Goal: Task Accomplishment & Management: Complete application form

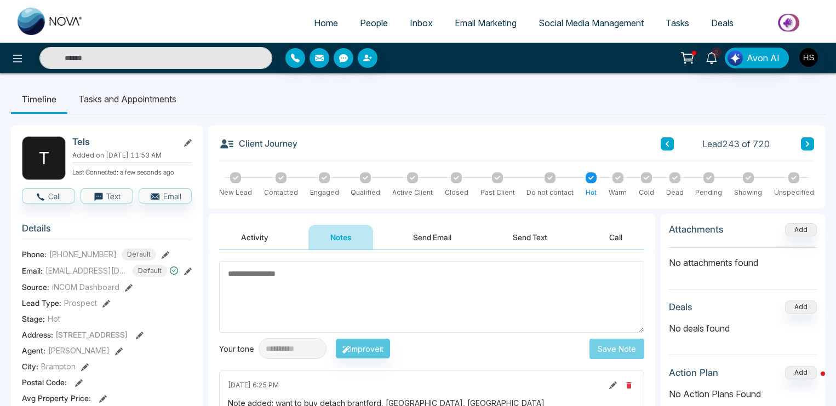
scroll to position [55, 0]
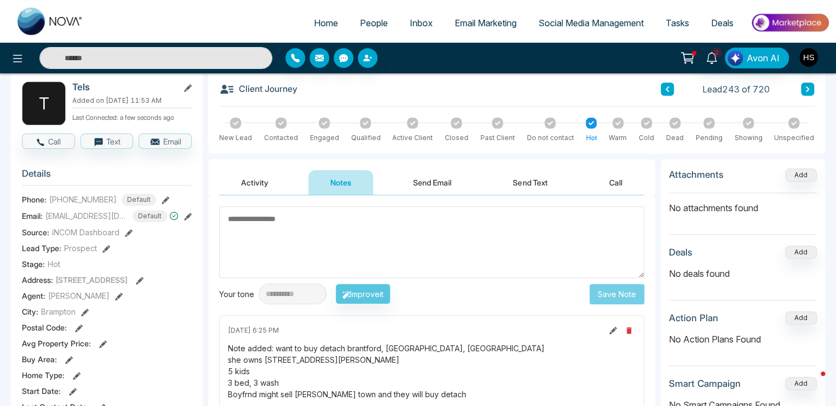
click at [90, 64] on input "text" at bounding box center [155, 58] width 233 height 22
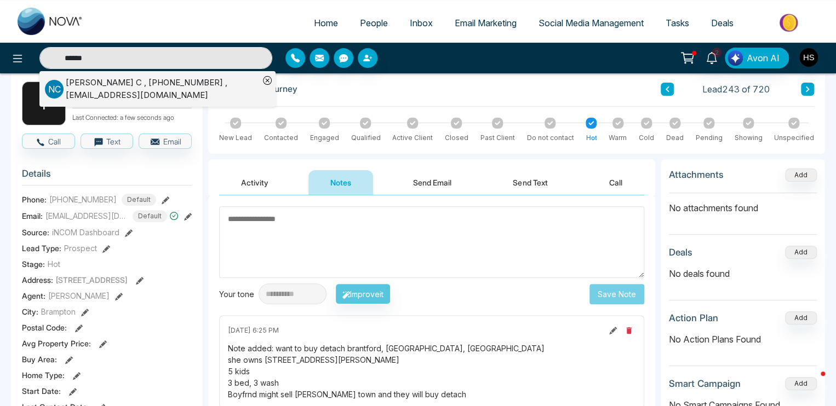
type input "******"
click at [111, 90] on div "[PERSON_NAME] , [PHONE_NUMBER] , [EMAIL_ADDRESS][DOMAIN_NAME]" at bounding box center [162, 89] width 193 height 25
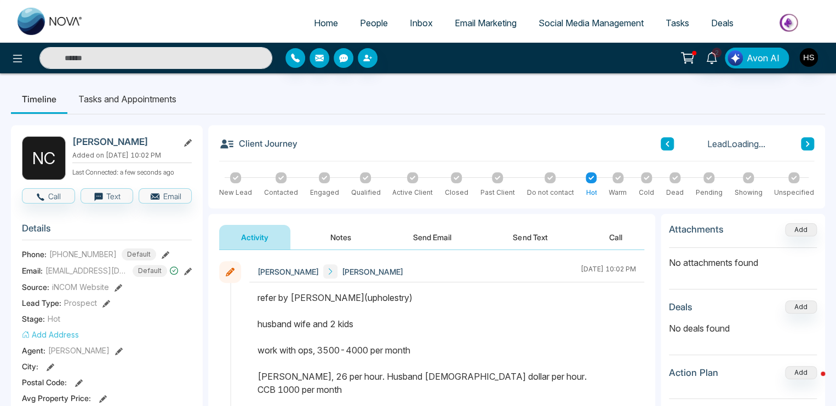
click at [360, 232] on button "Notes" at bounding box center [340, 237] width 65 height 25
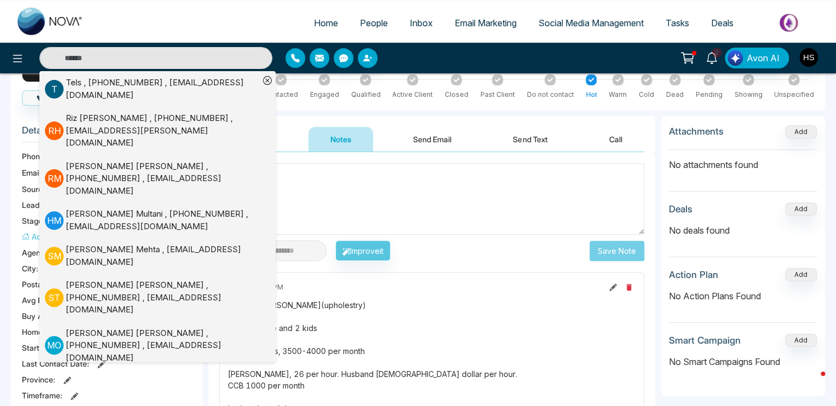
scroll to position [110, 0]
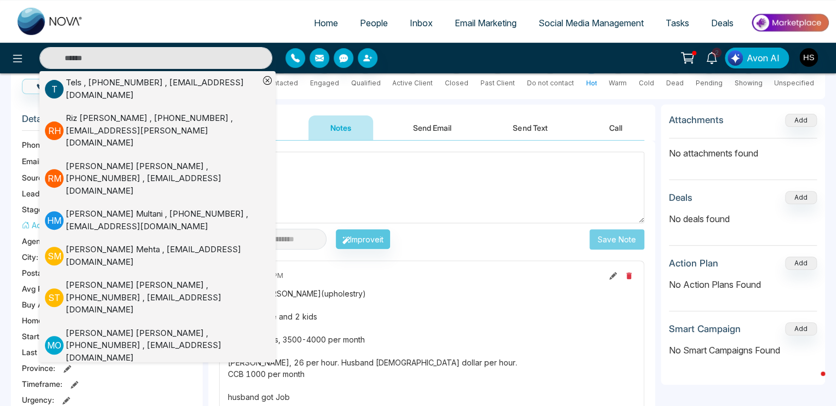
click at [390, 199] on textarea at bounding box center [431, 188] width 425 height 72
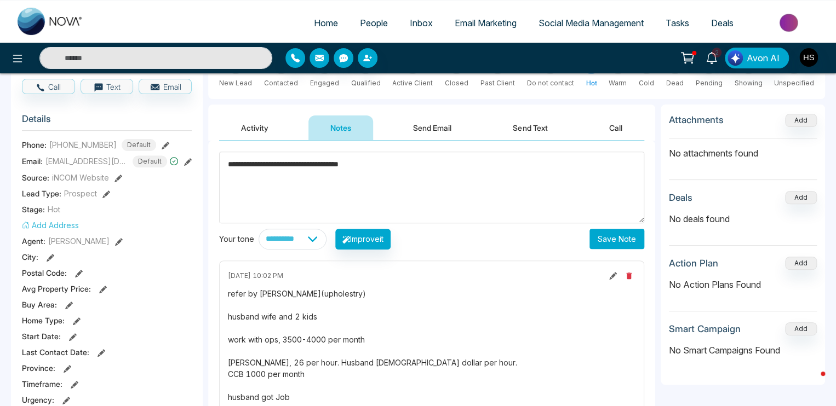
type textarea "**********"
click at [626, 239] on button "Save Note" at bounding box center [616, 239] width 55 height 20
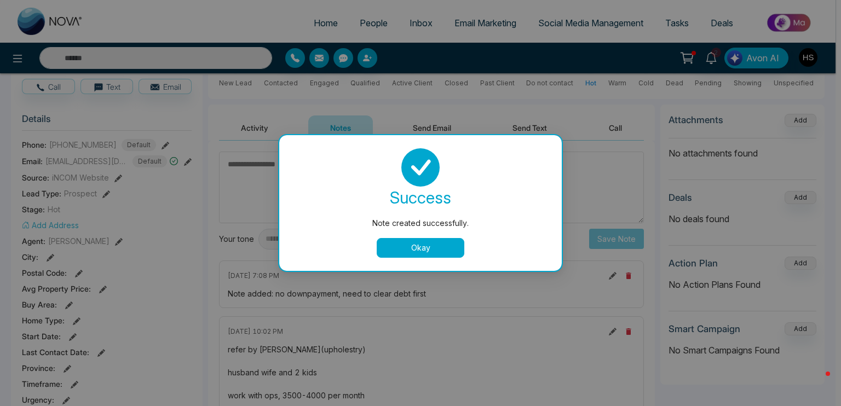
click at [445, 246] on button "Okay" at bounding box center [421, 248] width 88 height 20
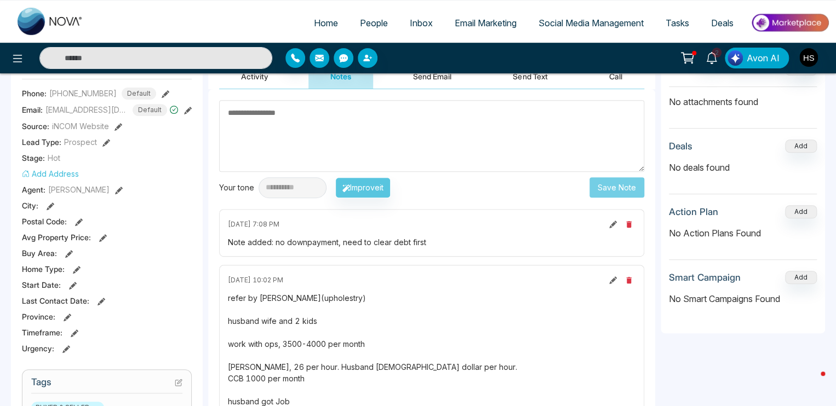
scroll to position [164, 0]
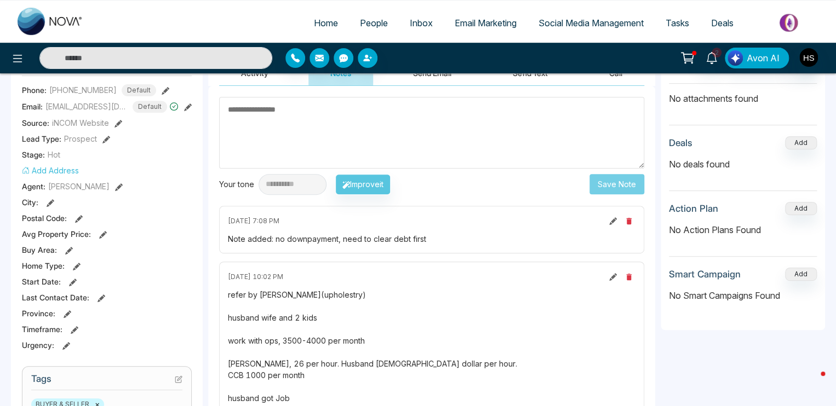
click at [608, 223] on button at bounding box center [613, 221] width 12 height 12
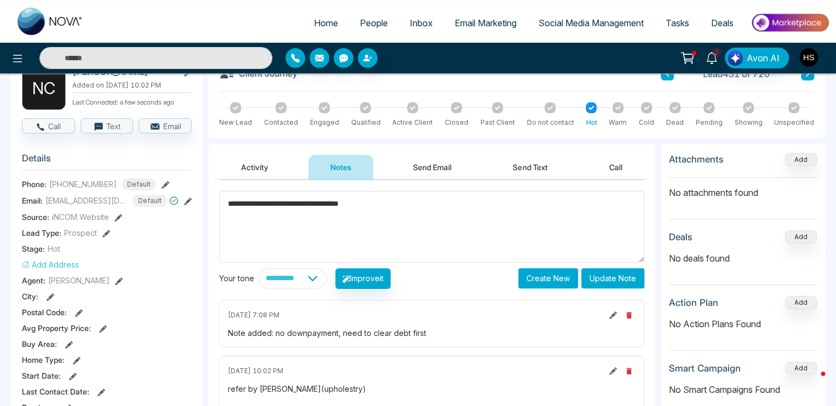
scroll to position [0, 0]
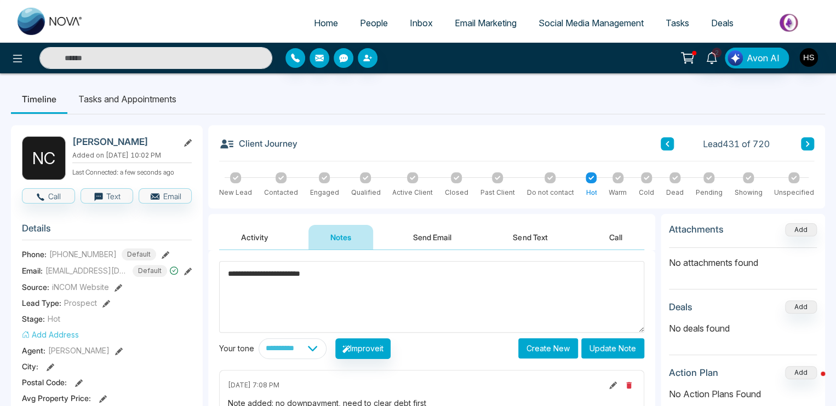
type textarea "**********"
click at [634, 354] on button "Update Note" at bounding box center [612, 348] width 63 height 20
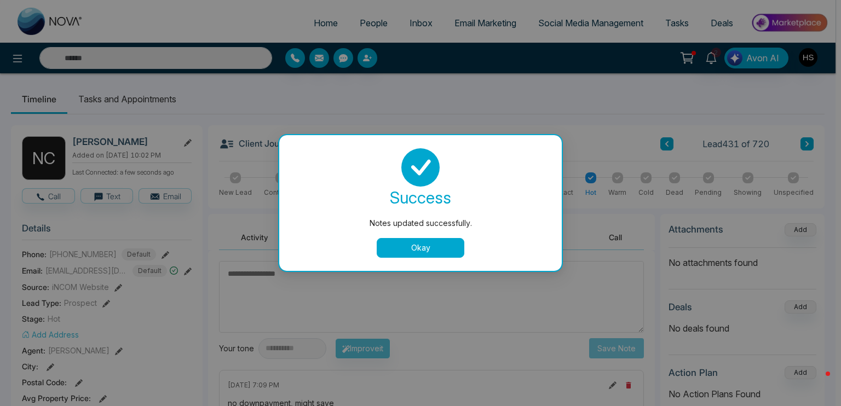
click at [438, 252] on button "Okay" at bounding box center [421, 248] width 88 height 20
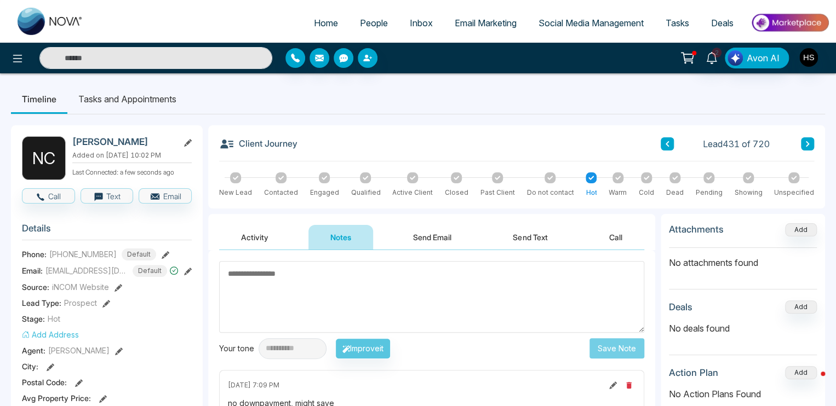
drag, startPoint x: 614, startPoint y: 177, endPoint x: 466, endPoint y: 220, distance: 153.9
click at [613, 177] on div at bounding box center [617, 177] width 11 height 11
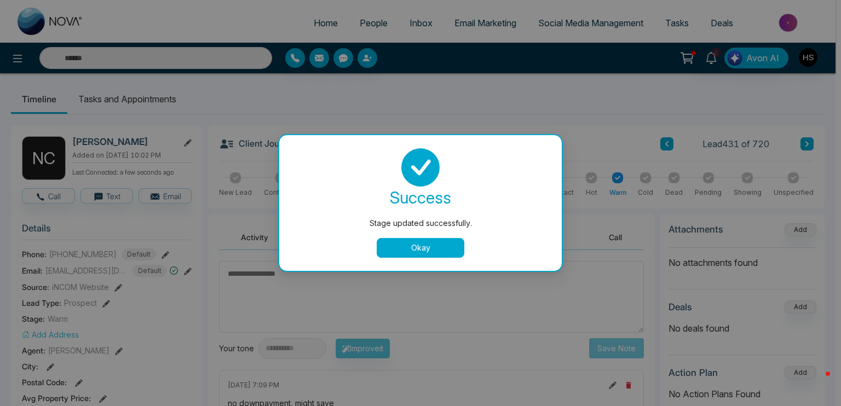
click at [452, 243] on button "Okay" at bounding box center [421, 248] width 88 height 20
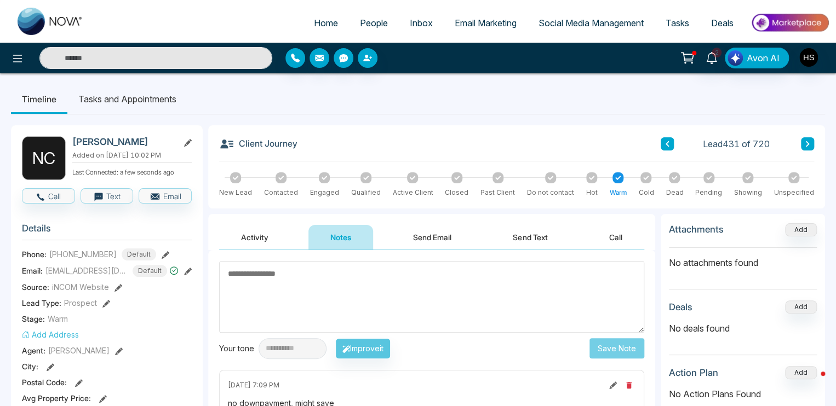
click at [76, 48] on input "text" at bounding box center [155, 58] width 233 height 22
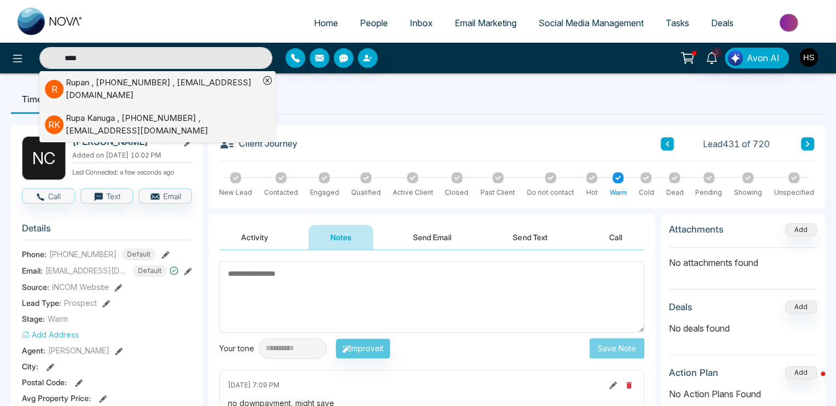
type input "****"
click at [116, 118] on div "[PERSON_NAME] , [PHONE_NUMBER] , [EMAIL_ADDRESS][DOMAIN_NAME]" at bounding box center [162, 124] width 193 height 25
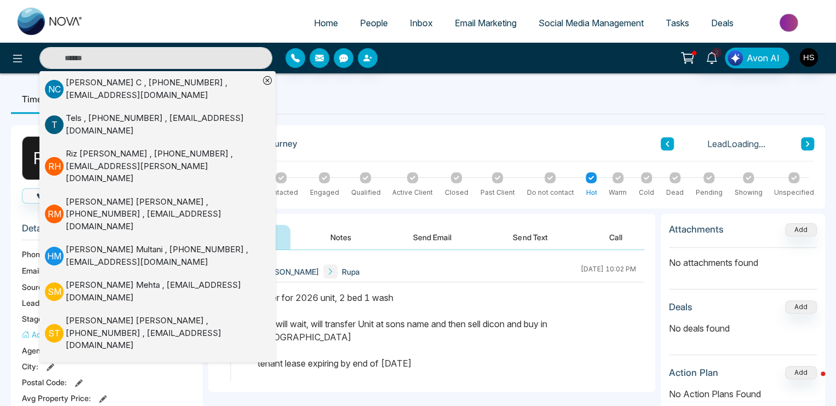
click at [365, 101] on ul "Timeline Tasks and Appointments" at bounding box center [418, 99] width 814 height 30
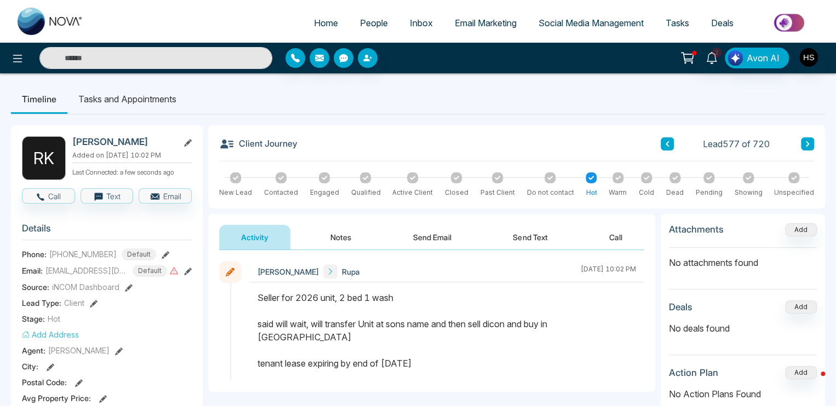
click at [344, 233] on button "Notes" at bounding box center [340, 237] width 65 height 25
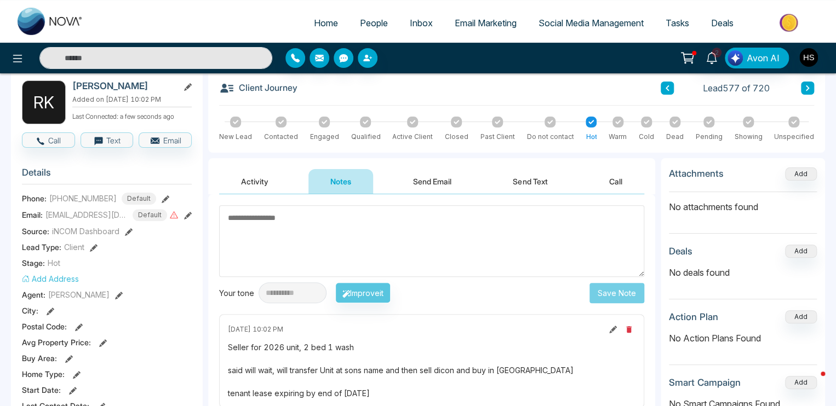
scroll to position [55, 0]
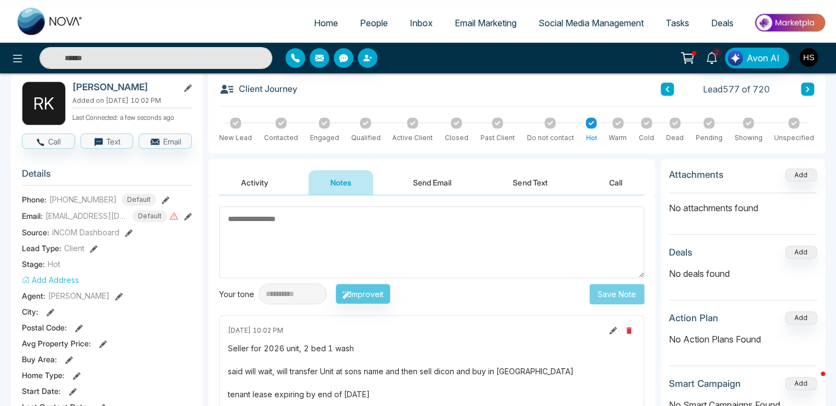
click at [356, 237] on textarea at bounding box center [431, 242] width 425 height 72
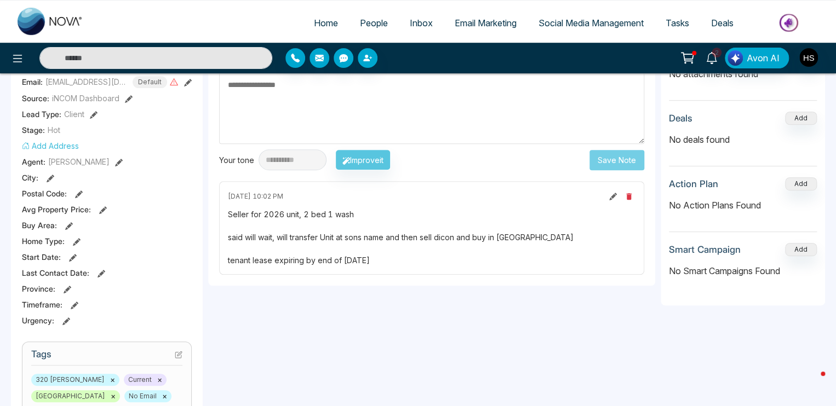
scroll to position [164, 0]
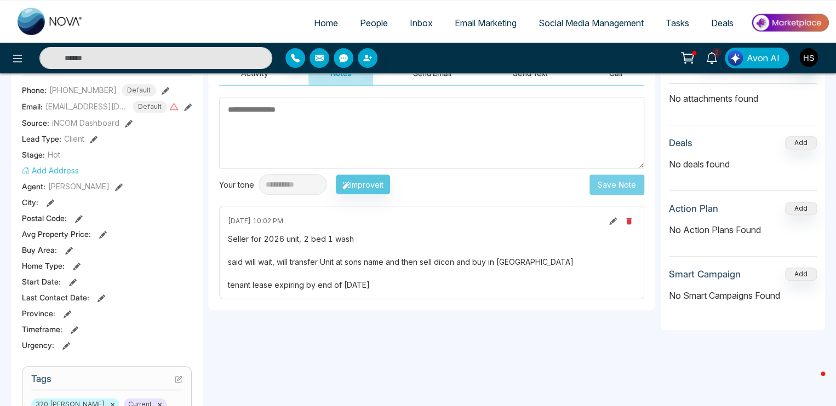
click at [311, 146] on textarea at bounding box center [431, 133] width 425 height 72
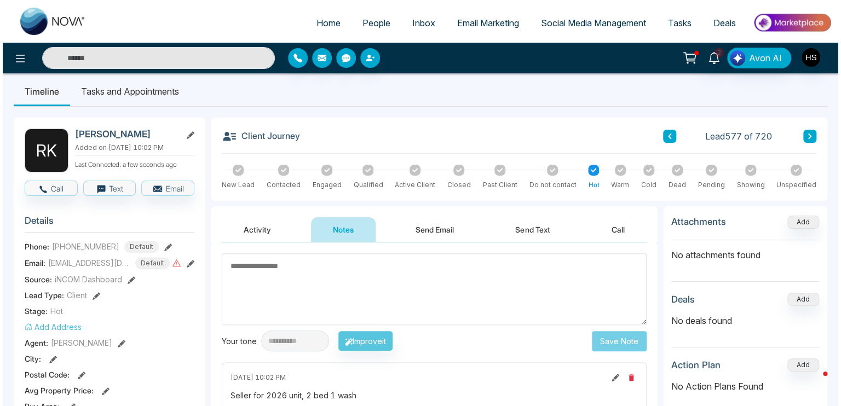
scroll to position [0, 0]
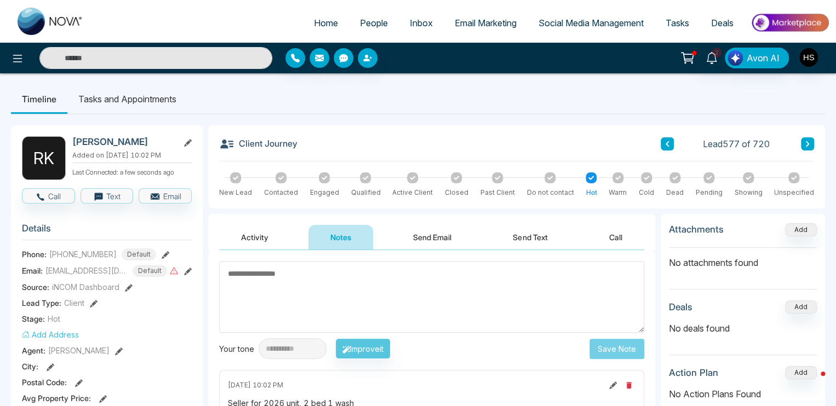
click at [147, 93] on li "Tasks and Appointments" at bounding box center [127, 99] width 120 height 30
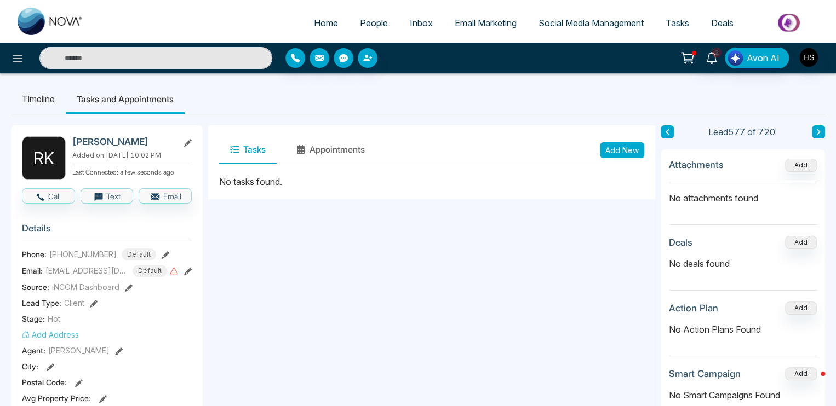
click at [625, 153] on button "Add New" at bounding box center [622, 150] width 44 height 16
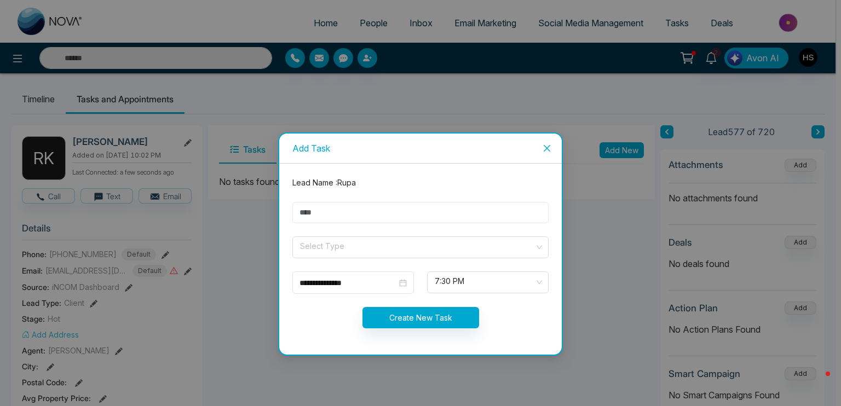
click at [323, 221] on input "text" at bounding box center [420, 212] width 256 height 21
type input "****"
click at [312, 247] on input "search" at bounding box center [416, 245] width 235 height 16
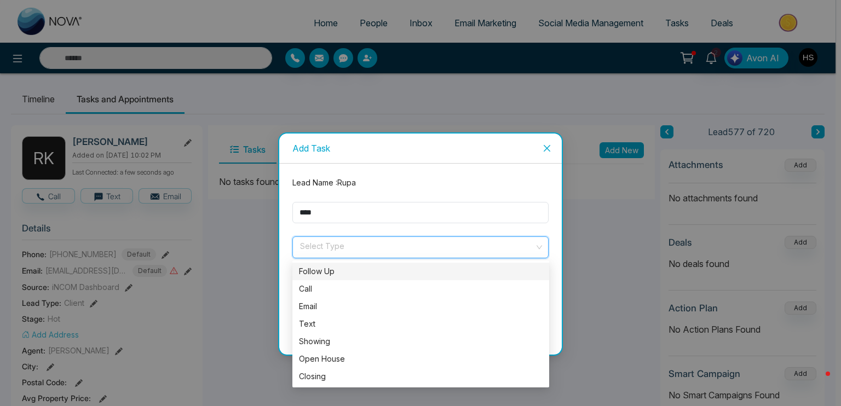
click at [325, 276] on div "Follow Up" at bounding box center [421, 272] width 244 height 12
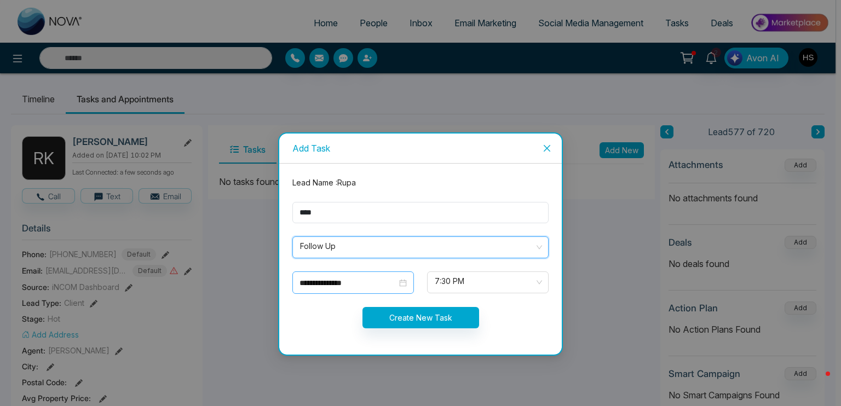
click at [400, 284] on div "**********" at bounding box center [353, 283] width 107 height 12
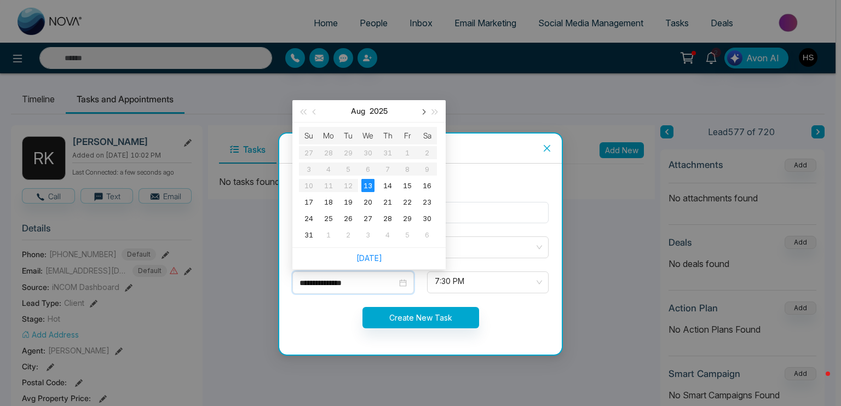
click at [421, 112] on span "button" at bounding box center [422, 112] width 5 height 5
click at [318, 114] on button "button" at bounding box center [315, 111] width 12 height 22
type input "**********"
click at [424, 200] on div "27" at bounding box center [427, 201] width 13 height 13
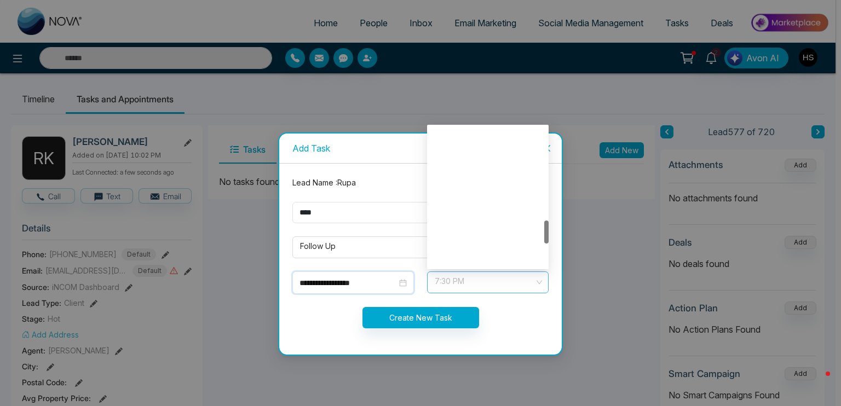
click at [453, 280] on span "7:30 PM" at bounding box center [488, 282] width 106 height 19
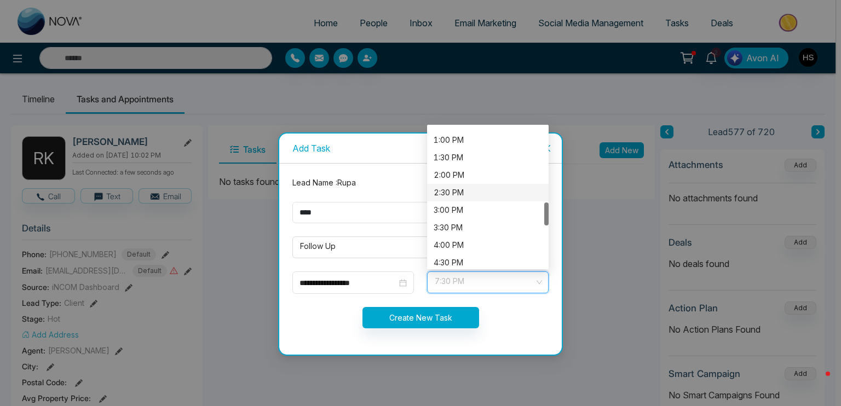
scroll to position [396, 0]
click at [467, 198] on div "1:00 PM" at bounding box center [488, 195] width 108 height 12
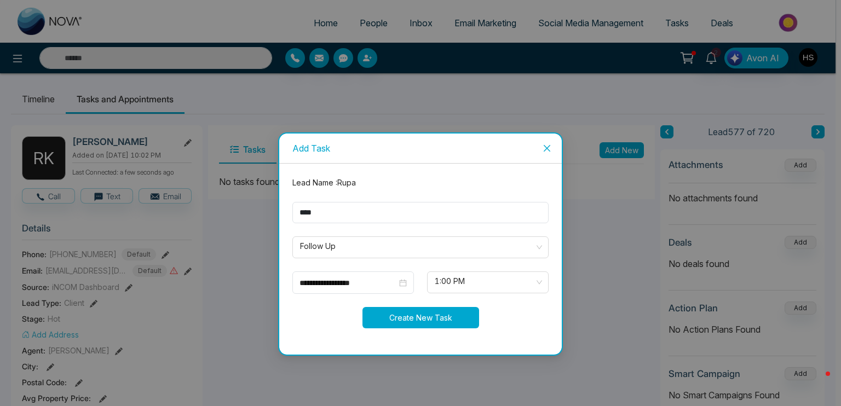
click at [419, 315] on button "Create New Task" at bounding box center [421, 317] width 117 height 21
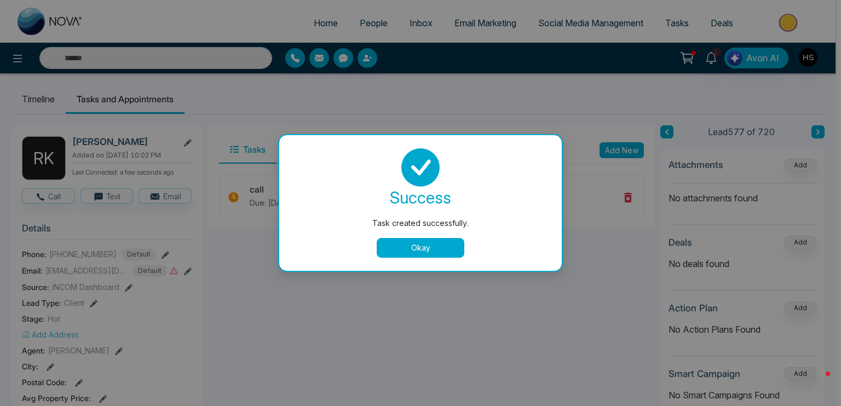
click at [415, 248] on button "Okay" at bounding box center [421, 248] width 88 height 20
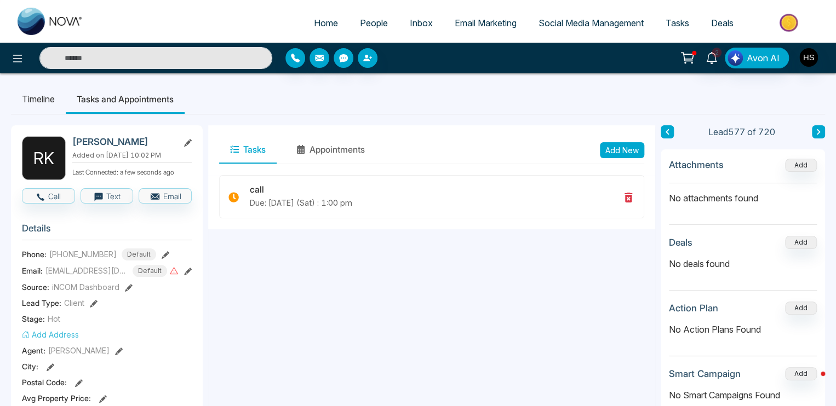
click at [37, 107] on li "Timeline" at bounding box center [38, 99] width 55 height 30
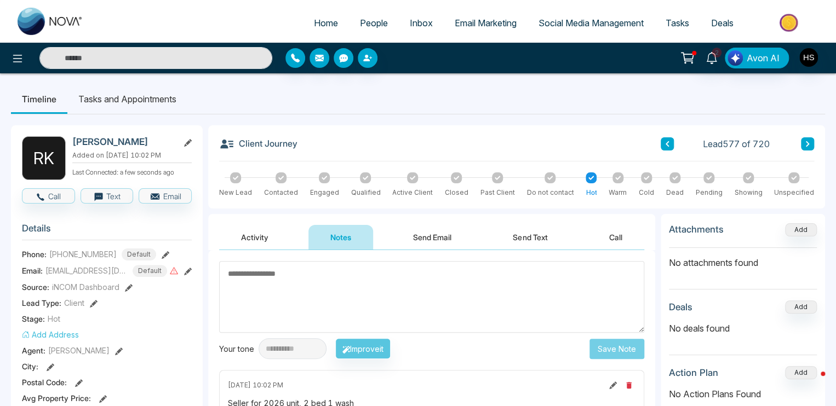
click at [612, 176] on div at bounding box center [617, 177] width 11 height 11
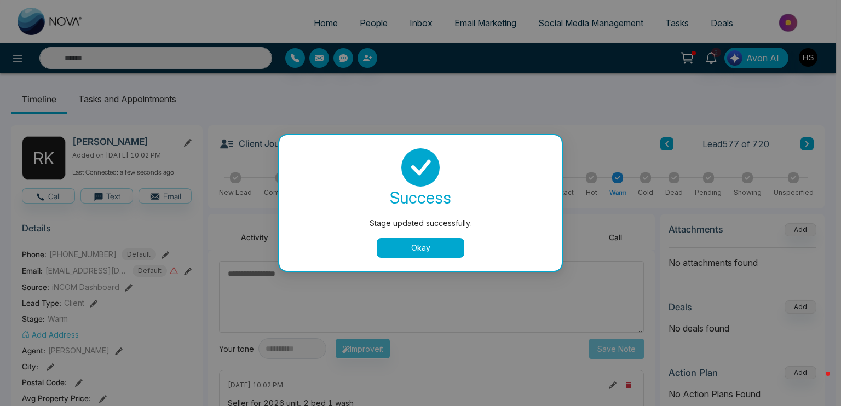
click at [451, 246] on button "Okay" at bounding box center [421, 248] width 88 height 20
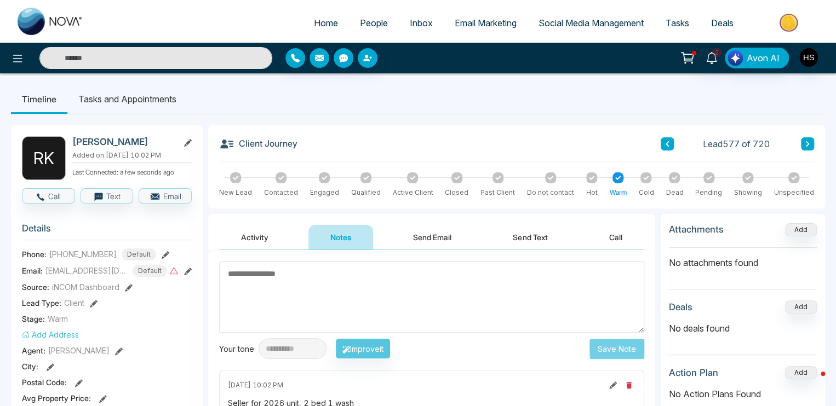
click at [131, 62] on input "text" at bounding box center [155, 58] width 233 height 22
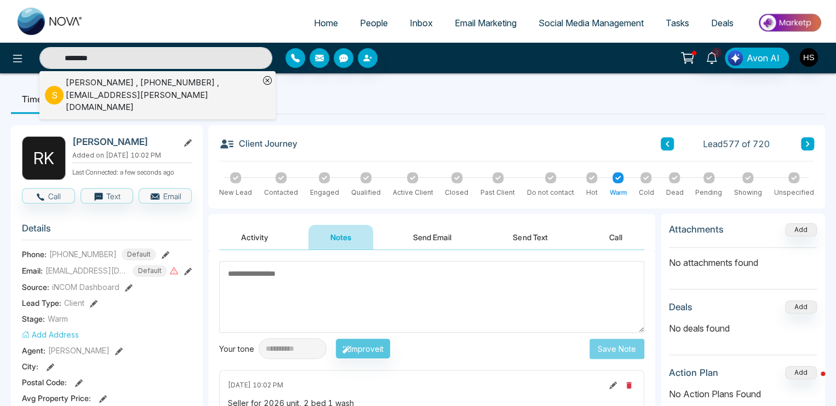
type input "********"
click at [124, 96] on div "[PERSON_NAME] , [PHONE_NUMBER] , [EMAIL_ADDRESS][PERSON_NAME][DOMAIN_NAME]" at bounding box center [162, 95] width 193 height 37
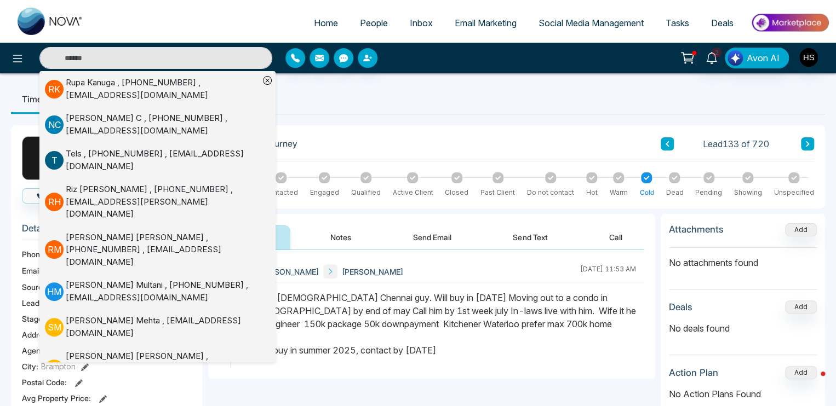
click at [335, 135] on div "Client Journey Lead 133 of 720 New Lead Contacted Engaged Qualified Active Clie…" at bounding box center [516, 166] width 617 height 83
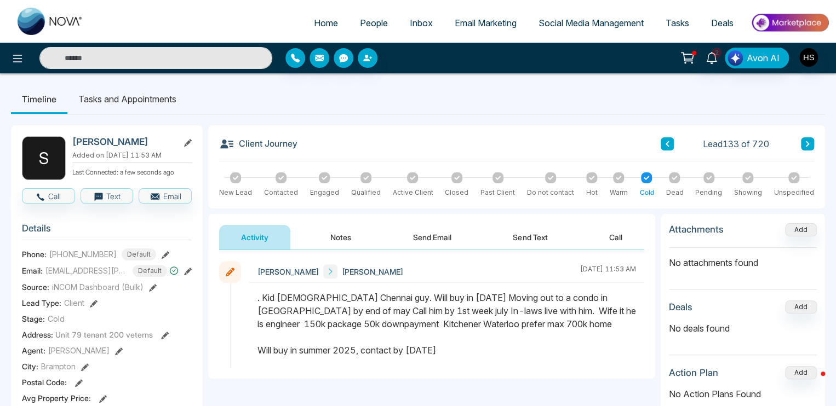
click at [134, 103] on li "Tasks and Appointments" at bounding box center [127, 99] width 120 height 30
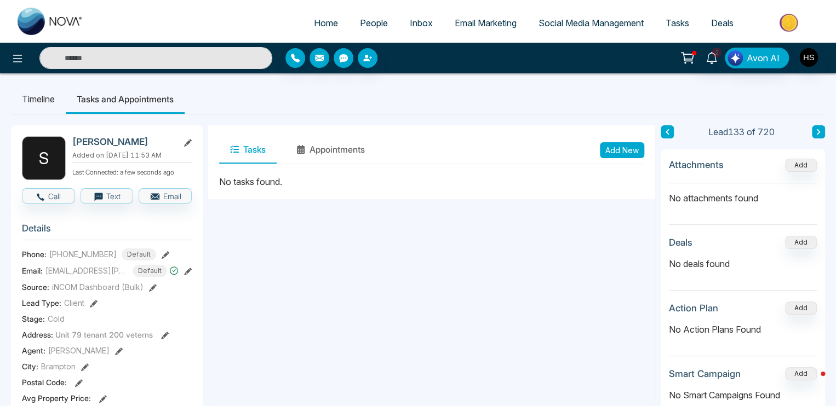
click at [611, 153] on button "Add New" at bounding box center [622, 150] width 44 height 16
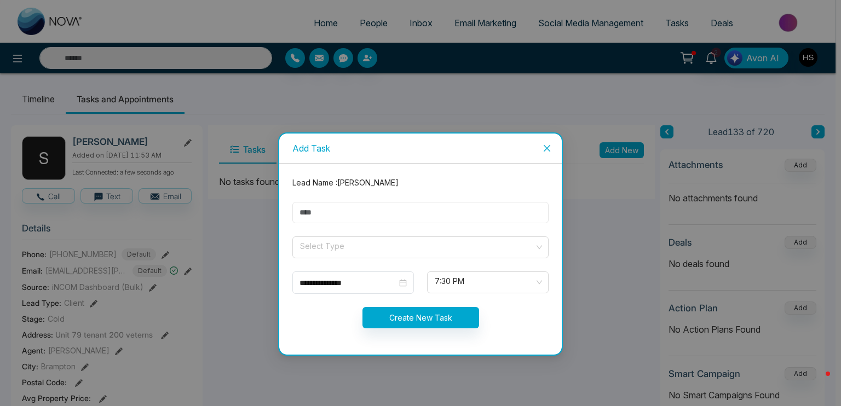
click at [362, 218] on input "text" at bounding box center [420, 212] width 256 height 21
click at [455, 206] on input "text" at bounding box center [420, 212] width 256 height 21
type input "****"
click at [396, 247] on input "search" at bounding box center [416, 245] width 235 height 16
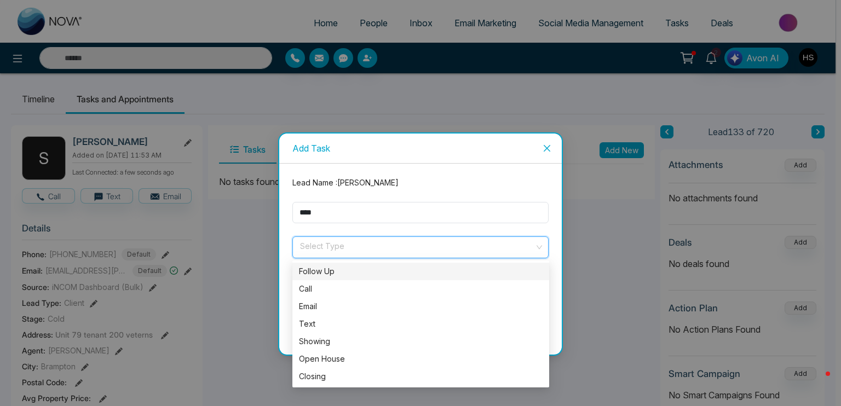
click at [378, 277] on div "Follow Up" at bounding box center [421, 272] width 244 height 12
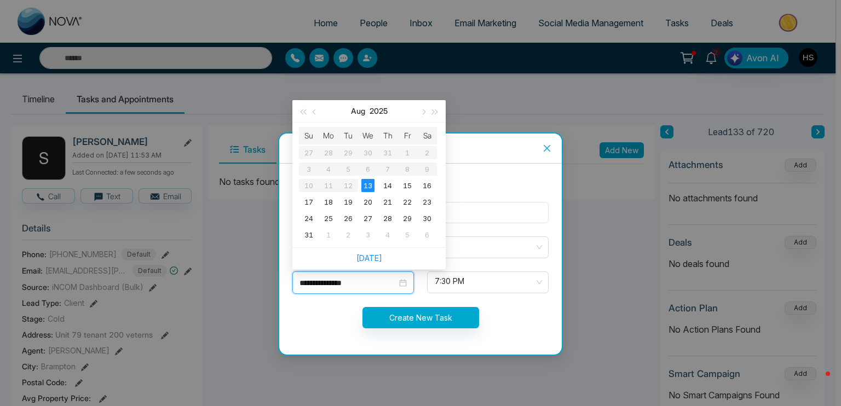
click at [363, 284] on input "**********" at bounding box center [348, 283] width 97 height 12
click at [421, 113] on button "button" at bounding box center [423, 111] width 12 height 22
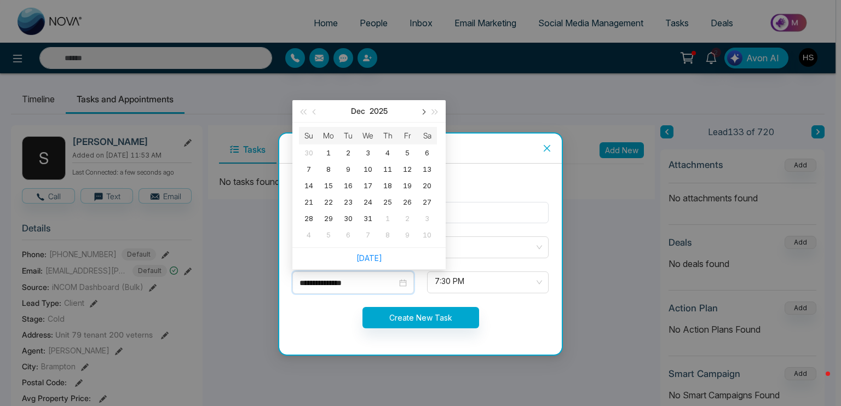
click at [421, 113] on button "button" at bounding box center [423, 111] width 12 height 22
type input "**********"
click at [368, 184] on div "18" at bounding box center [367, 185] width 13 height 13
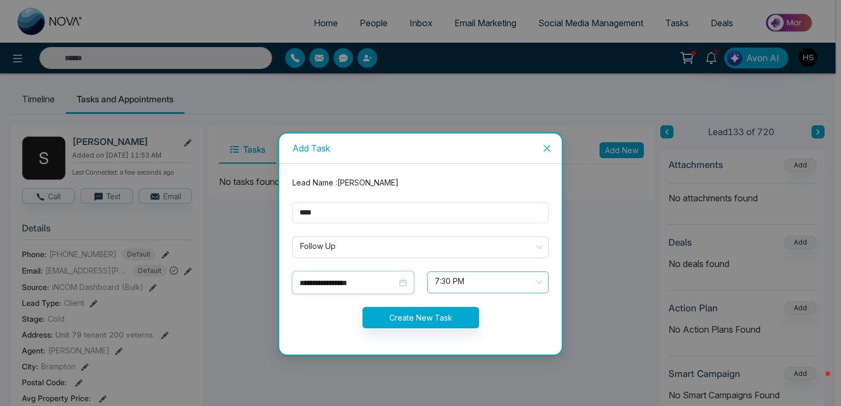
click at [450, 280] on span "7:30 PM" at bounding box center [488, 282] width 106 height 19
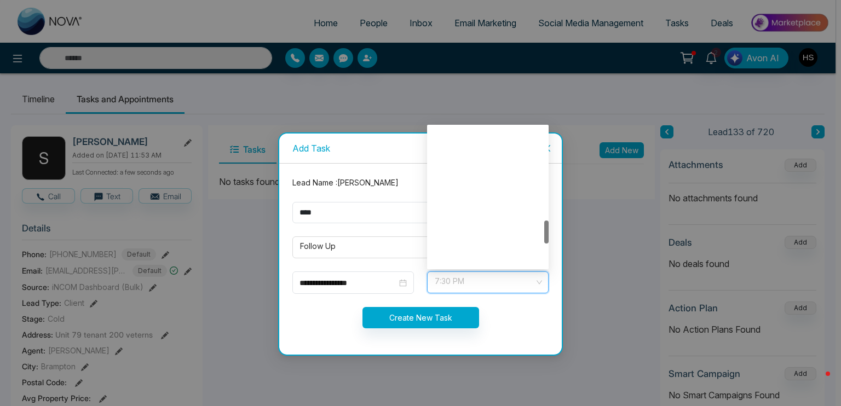
scroll to position [561, 0]
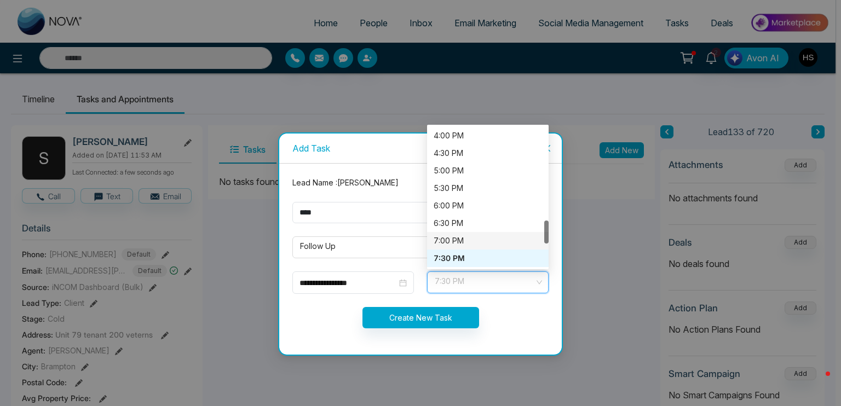
click at [452, 243] on div "7:00 PM" at bounding box center [488, 241] width 108 height 12
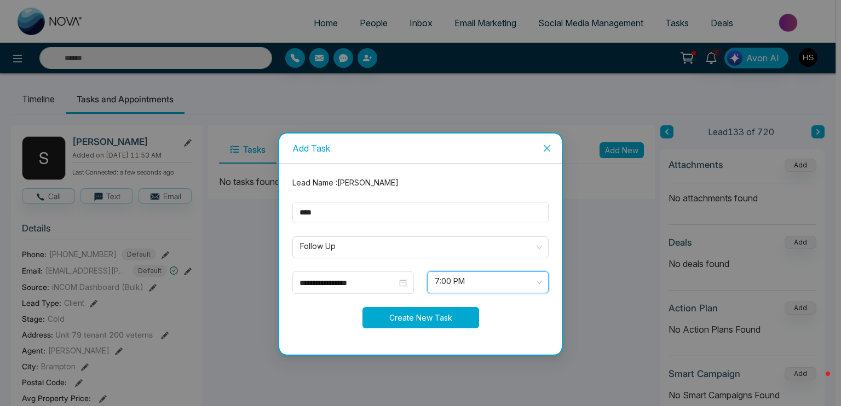
click at [445, 312] on button "Create New Task" at bounding box center [421, 317] width 117 height 21
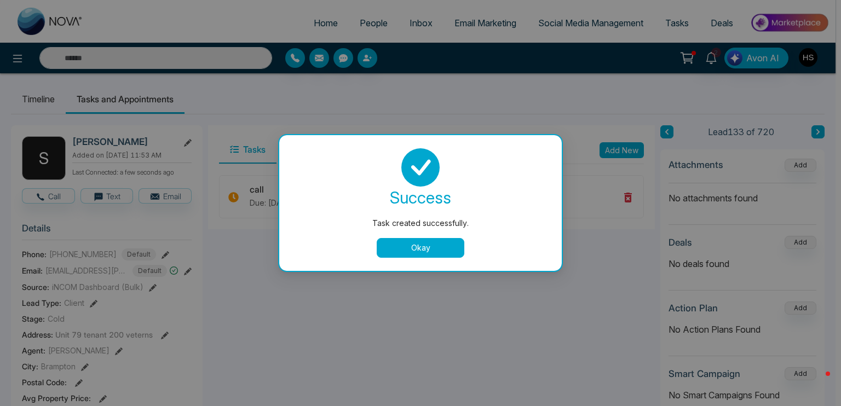
click at [425, 245] on button "Okay" at bounding box center [421, 248] width 88 height 20
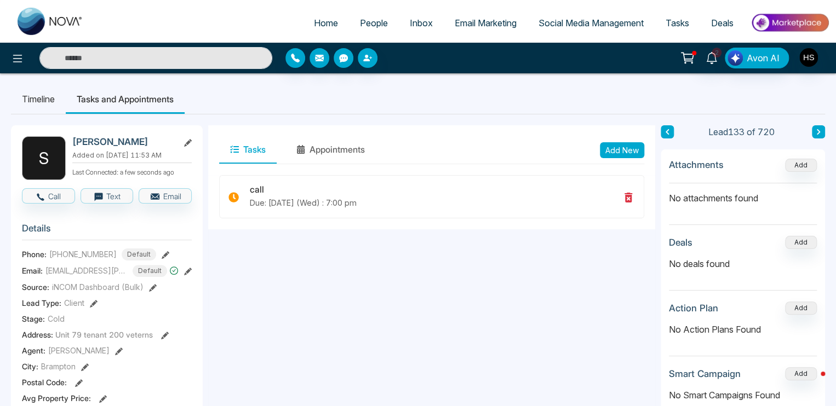
click at [40, 100] on li "Timeline" at bounding box center [38, 99] width 55 height 30
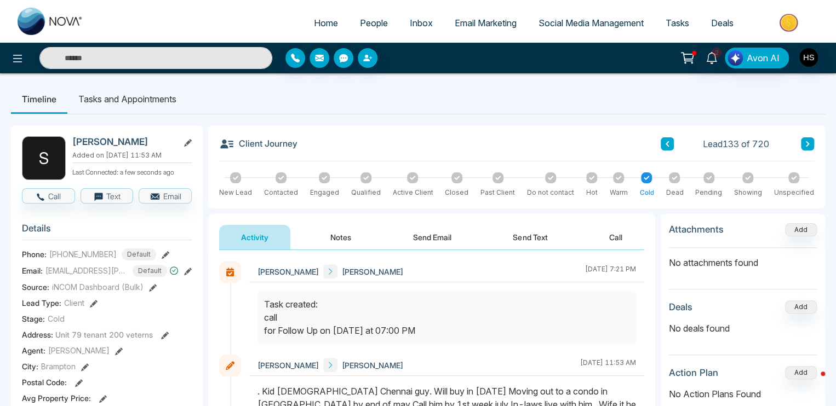
click at [349, 236] on button "Notes" at bounding box center [340, 237] width 65 height 25
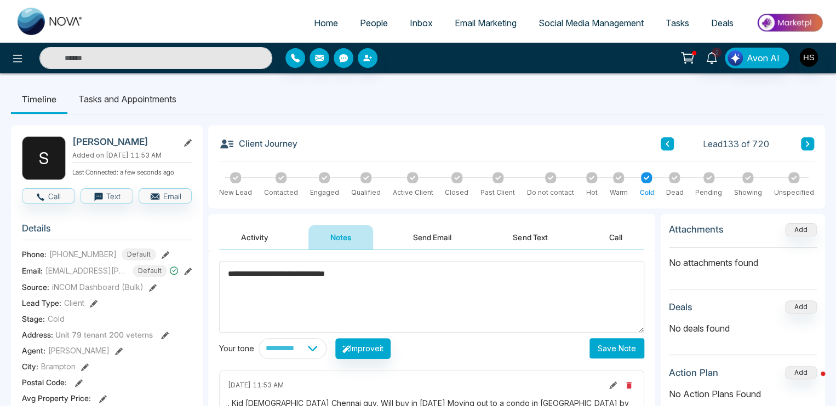
click at [538, 287] on textarea "**********" at bounding box center [431, 297] width 425 height 72
type textarea "**********"
click at [626, 345] on button "Save Note" at bounding box center [616, 348] width 55 height 20
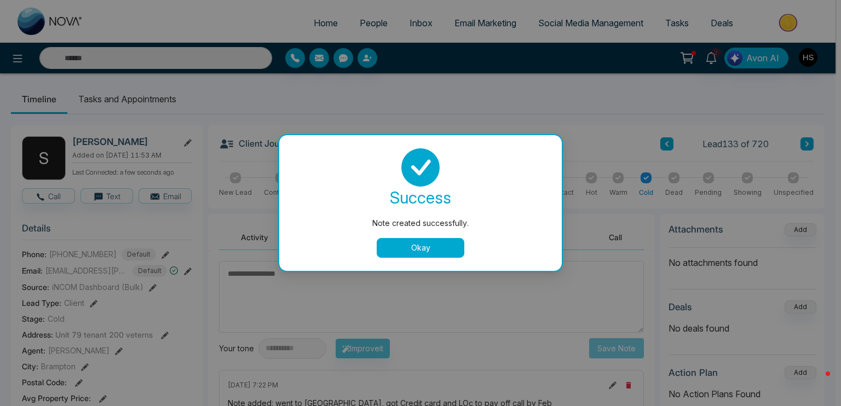
click at [423, 247] on button "Okay" at bounding box center [421, 248] width 88 height 20
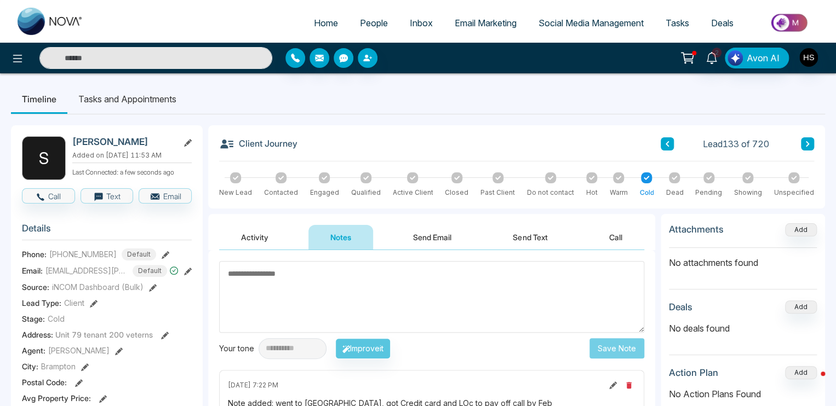
click at [114, 50] on input "text" at bounding box center [155, 58] width 233 height 22
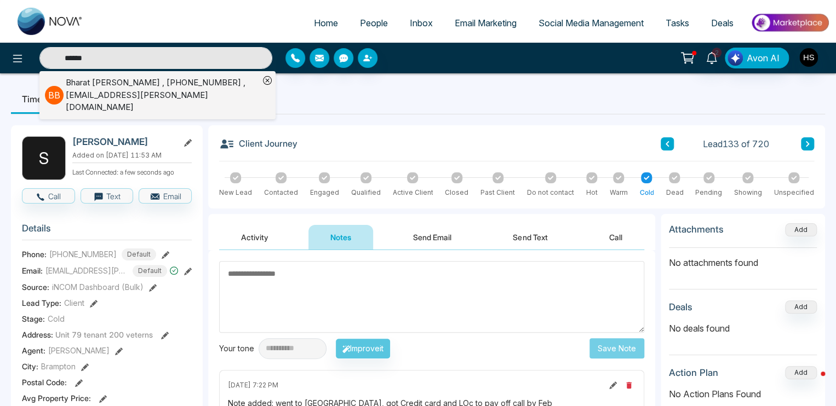
type input "******"
click at [136, 87] on div "[PERSON_NAME] , [PHONE_NUMBER] , [EMAIL_ADDRESS][PERSON_NAME][DOMAIN_NAME]" at bounding box center [162, 95] width 193 height 37
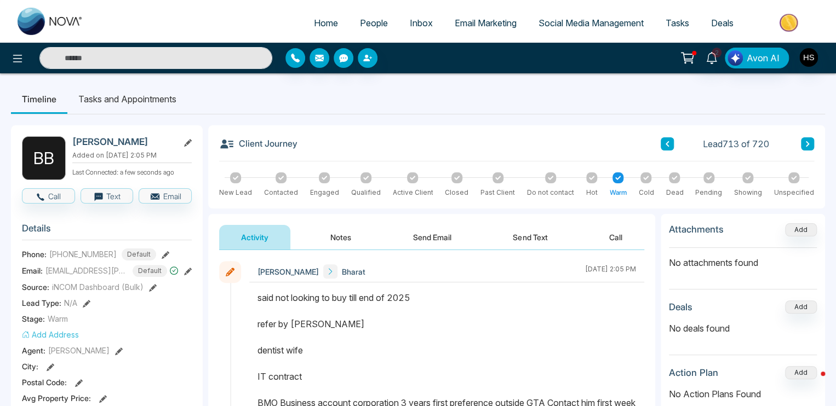
click at [133, 94] on li "Tasks and Appointments" at bounding box center [127, 99] width 120 height 30
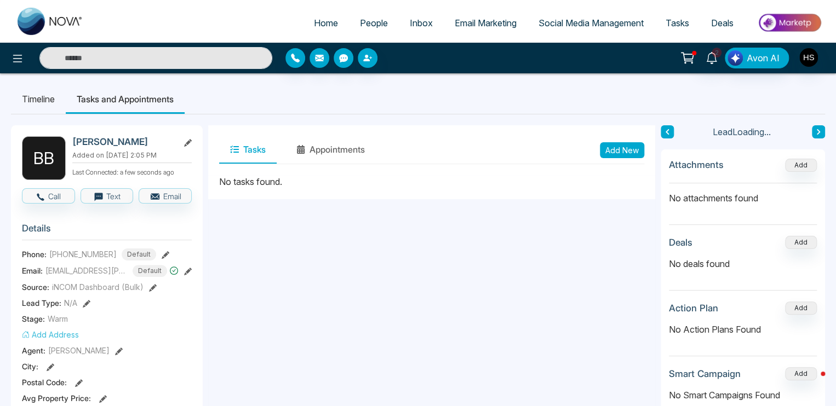
click at [614, 148] on button "Add New" at bounding box center [622, 150] width 44 height 16
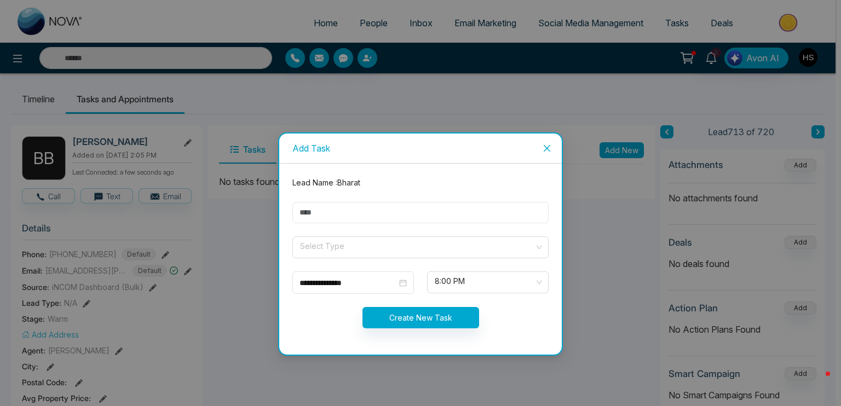
click at [392, 212] on input "text" at bounding box center [420, 212] width 256 height 21
type input "****"
click at [341, 251] on input "search" at bounding box center [416, 245] width 235 height 16
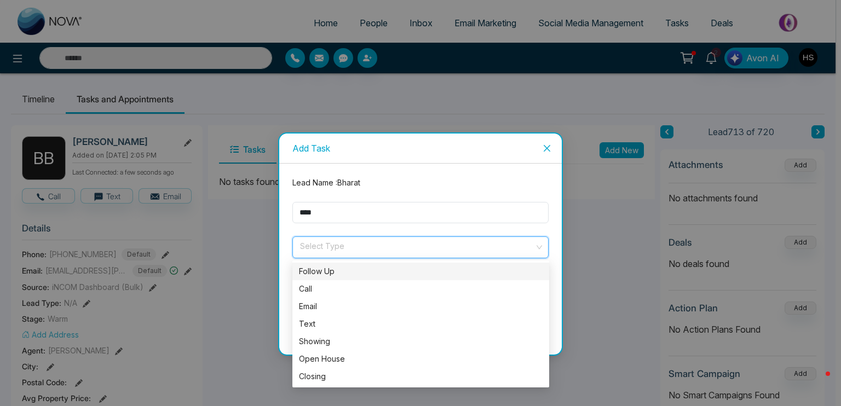
click at [335, 264] on div "Follow Up" at bounding box center [420, 272] width 257 height 18
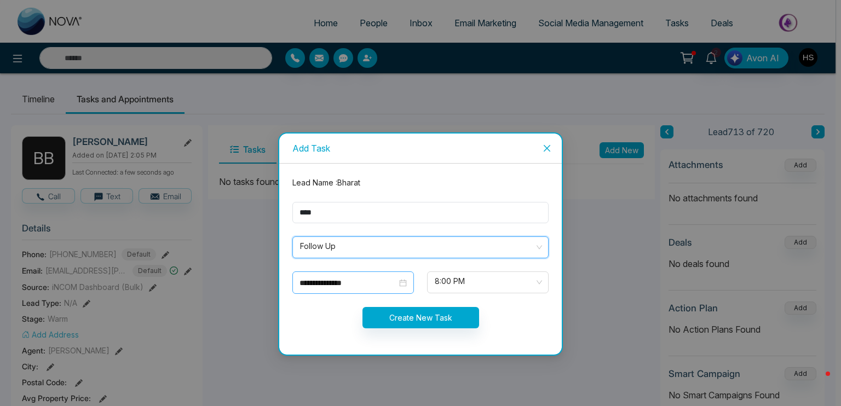
click at [338, 278] on input "**********" at bounding box center [348, 283] width 97 height 12
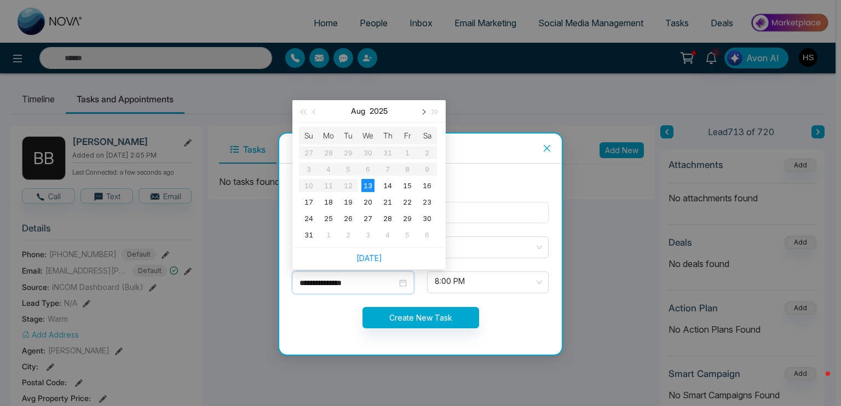
click at [424, 113] on span "button" at bounding box center [422, 112] width 5 height 5
type input "**********"
click at [366, 199] on div "22" at bounding box center [367, 201] width 13 height 13
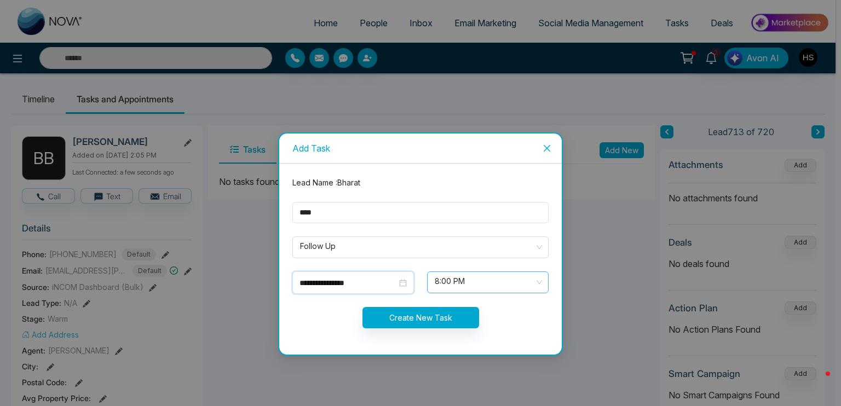
click at [446, 284] on span "8:00 PM" at bounding box center [488, 282] width 106 height 19
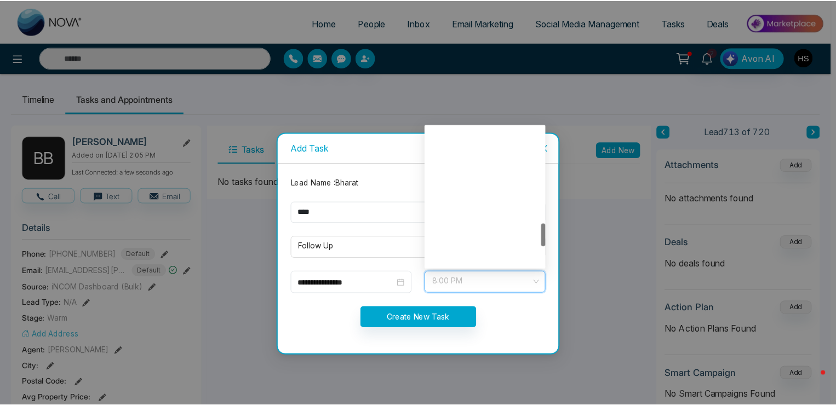
scroll to position [578, 0]
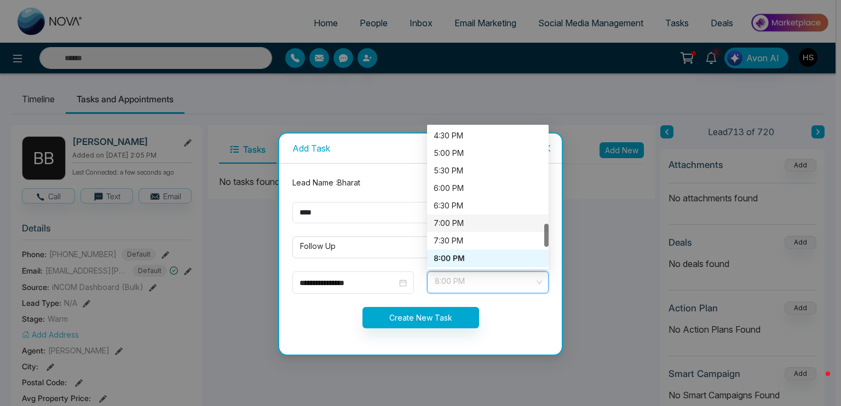
click at [456, 218] on div "7:00 PM" at bounding box center [488, 223] width 108 height 12
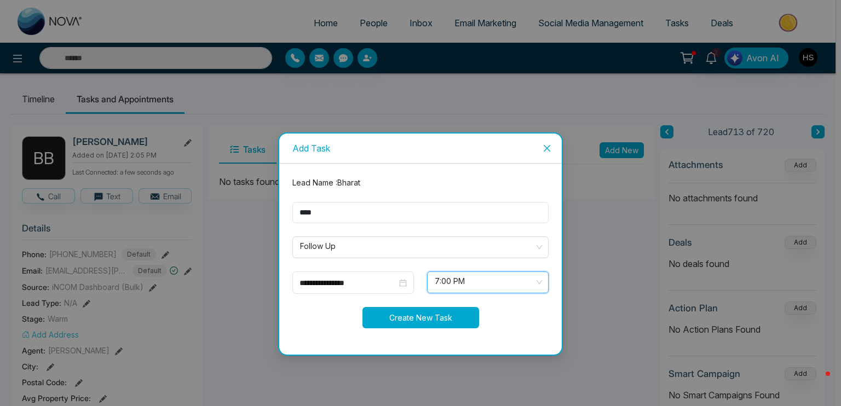
click at [437, 321] on button "Create New Task" at bounding box center [421, 317] width 117 height 21
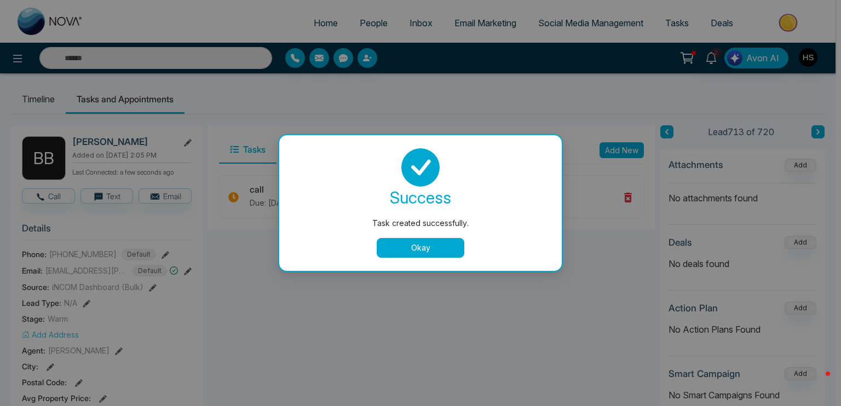
click at [434, 240] on button "Okay" at bounding box center [421, 248] width 88 height 20
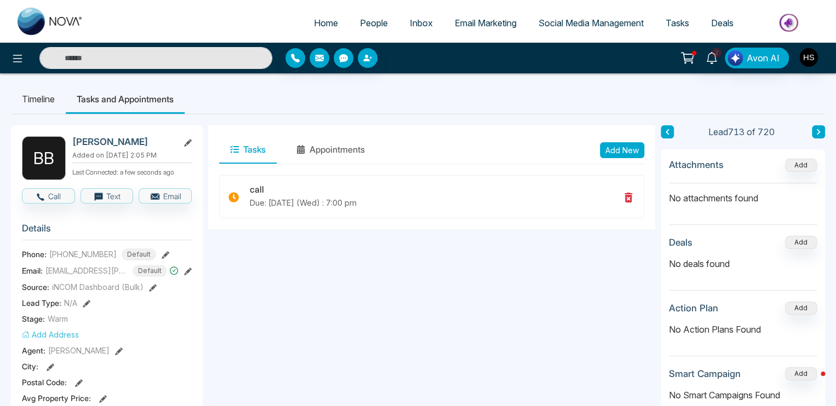
click at [157, 57] on input "text" at bounding box center [155, 58] width 233 height 22
type input "*"
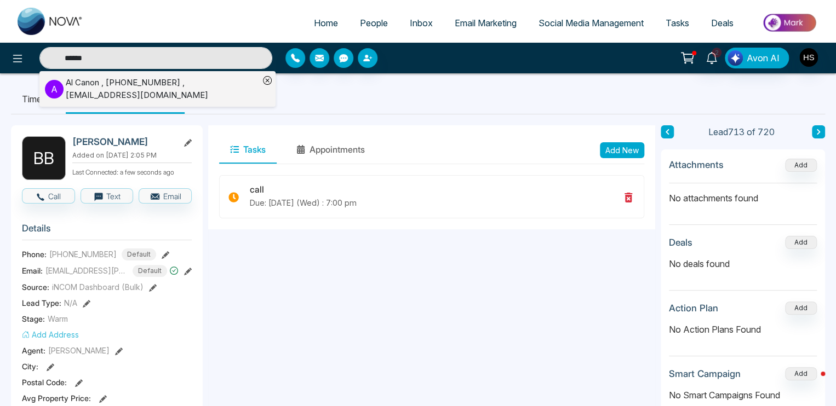
type input "******"
click at [146, 89] on div "Al Canon , [PHONE_NUMBER] , [EMAIL_ADDRESS][DOMAIN_NAME]" at bounding box center [162, 89] width 193 height 25
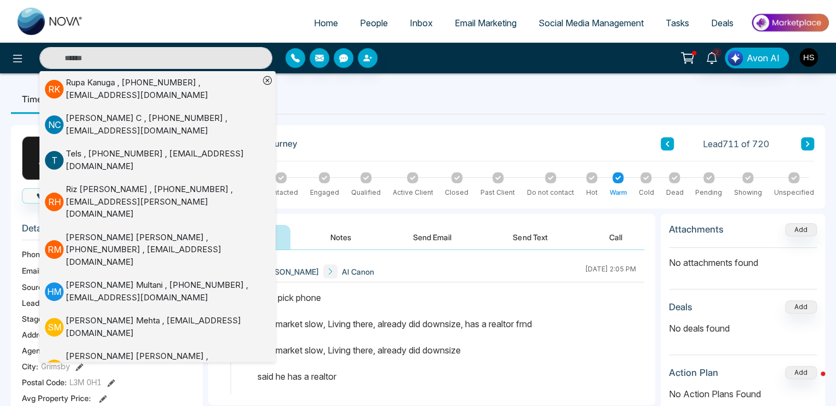
click at [406, 110] on ul "Timeline Tasks and Appointments" at bounding box center [418, 99] width 814 height 30
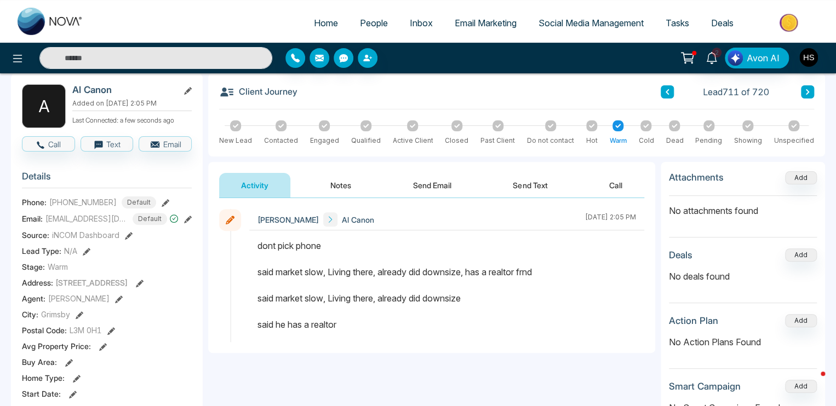
scroll to position [55, 0]
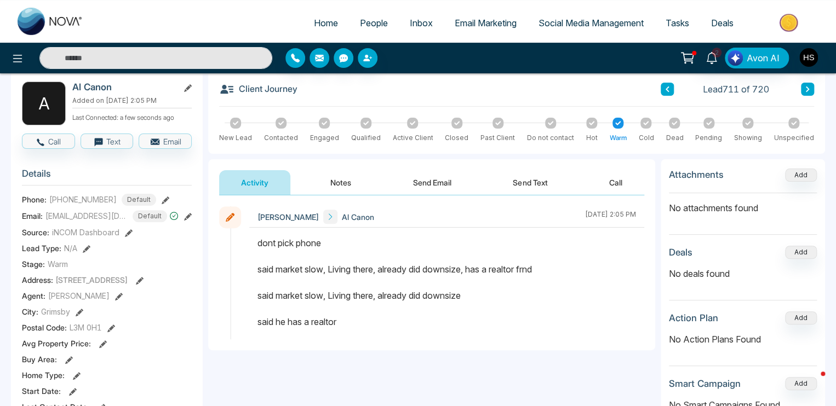
click at [323, 179] on button "Notes" at bounding box center [340, 182] width 65 height 25
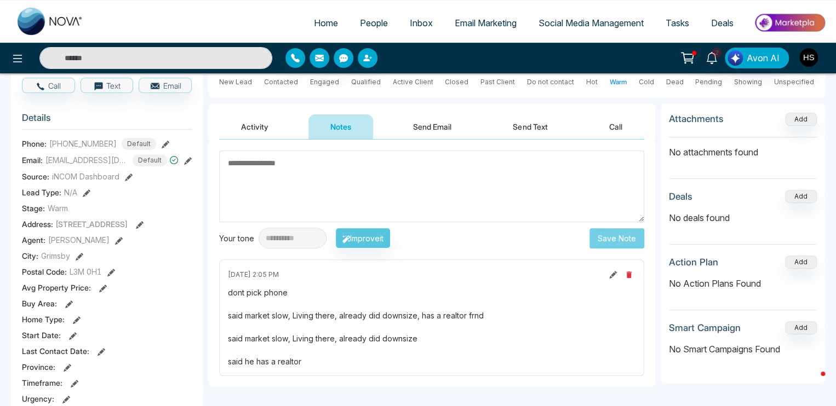
scroll to position [110, 0]
click at [368, 218] on textarea at bounding box center [431, 188] width 425 height 72
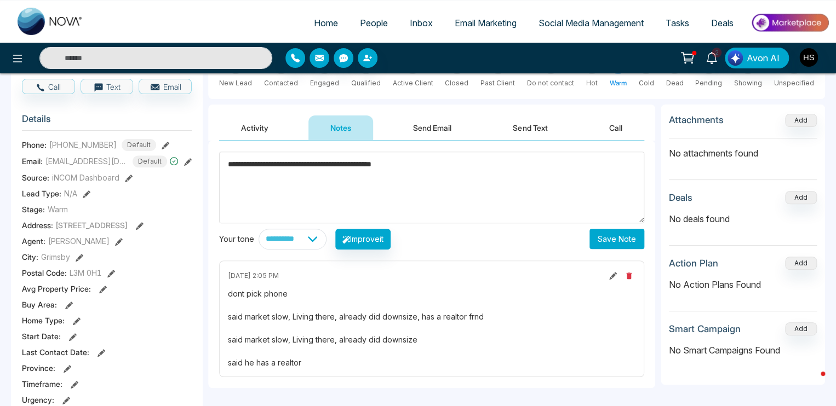
type textarea "**********"
click at [607, 243] on button "Save Note" at bounding box center [616, 239] width 55 height 20
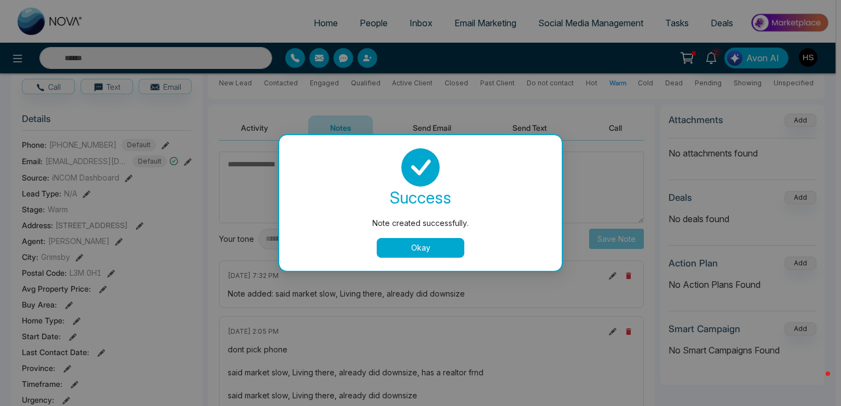
click at [445, 250] on button "Okay" at bounding box center [421, 248] width 88 height 20
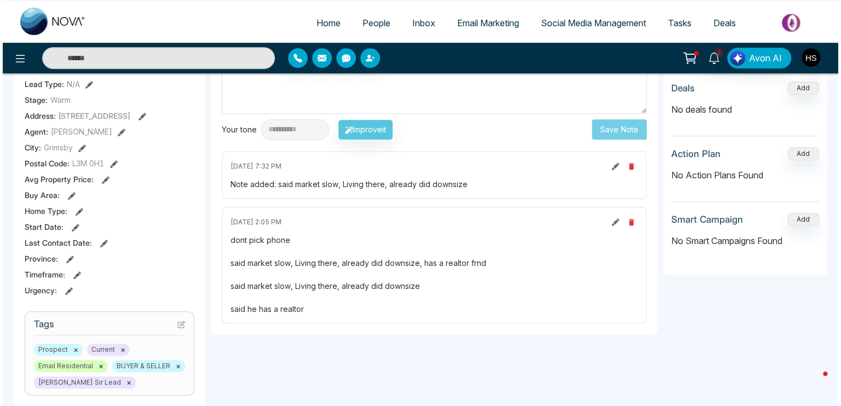
scroll to position [0, 0]
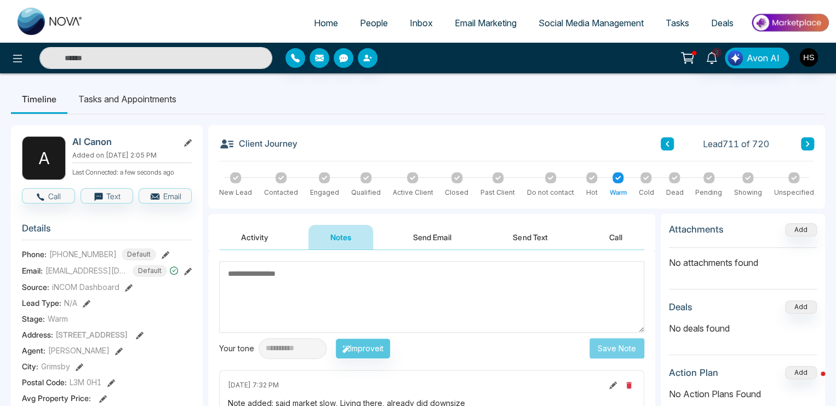
click at [127, 97] on li "Tasks and Appointments" at bounding box center [127, 99] width 120 height 30
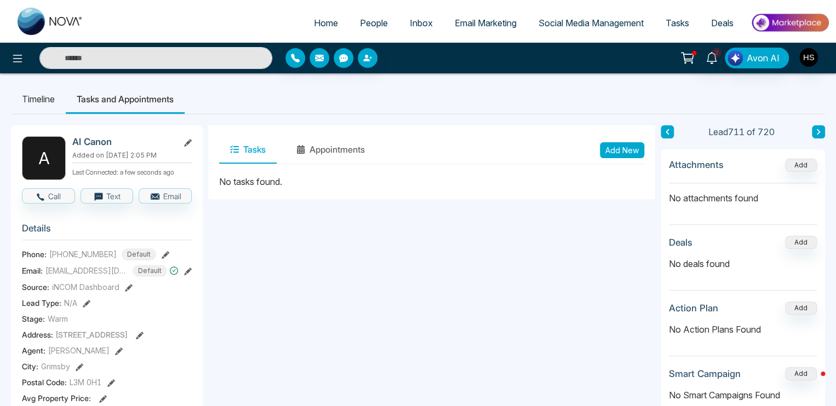
click at [616, 156] on button "Add New" at bounding box center [622, 150] width 44 height 16
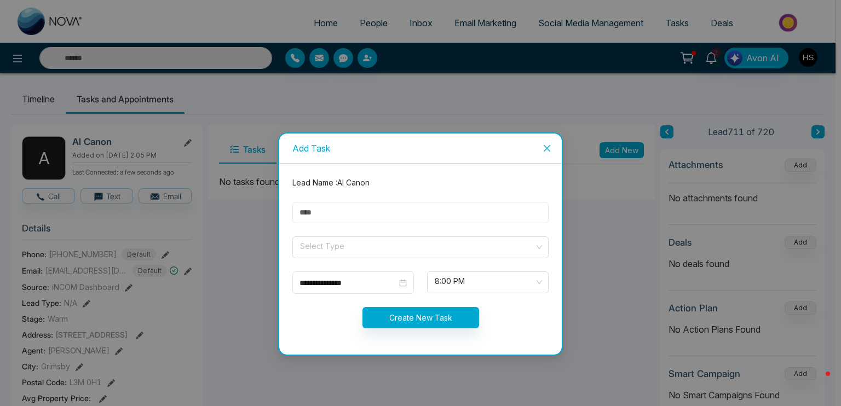
click at [381, 209] on input "text" at bounding box center [420, 212] width 256 height 21
type input "*"
type input "****"
click at [372, 246] on input "search" at bounding box center [416, 245] width 235 height 16
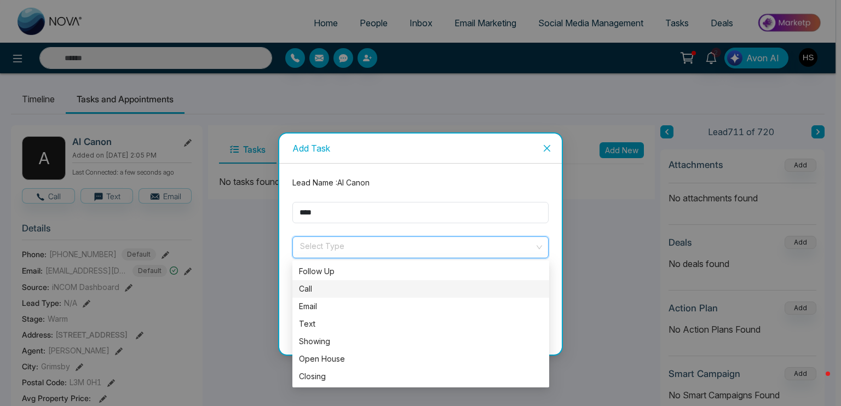
click at [343, 286] on div "Call" at bounding box center [421, 289] width 244 height 12
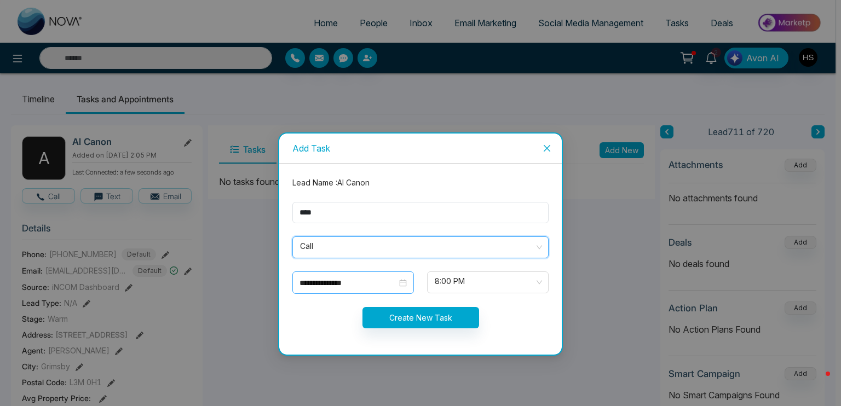
click at [340, 277] on input "**********" at bounding box center [348, 283] width 97 height 12
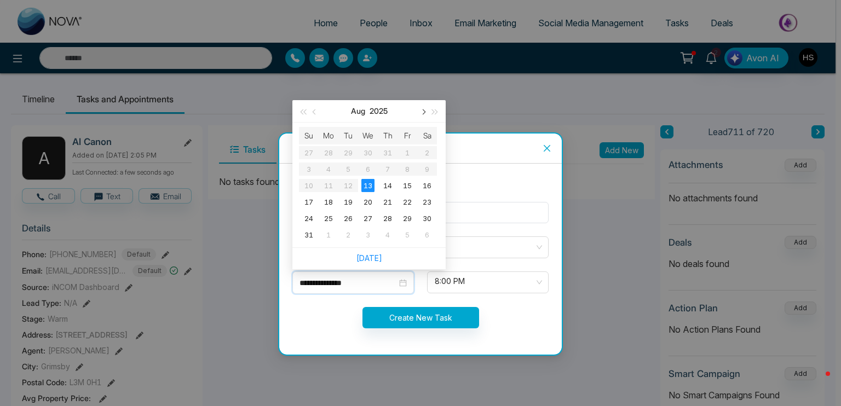
click at [423, 110] on span "button" at bounding box center [422, 112] width 5 height 5
type input "**********"
click at [371, 179] on div "17" at bounding box center [367, 185] width 13 height 13
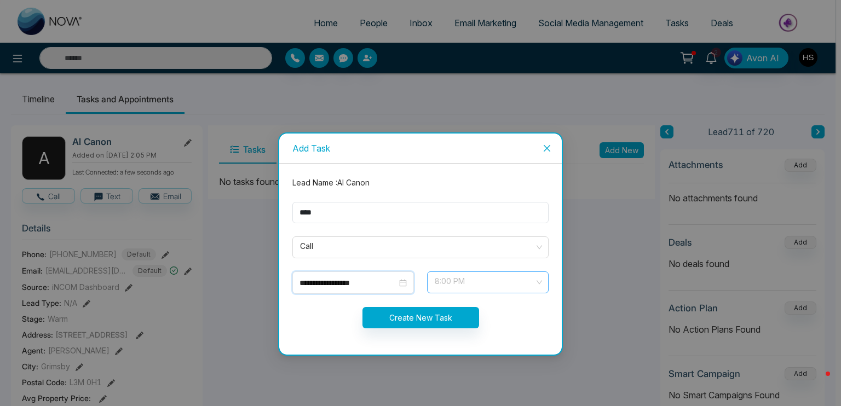
click at [439, 287] on span "8:00 PM" at bounding box center [488, 282] width 106 height 19
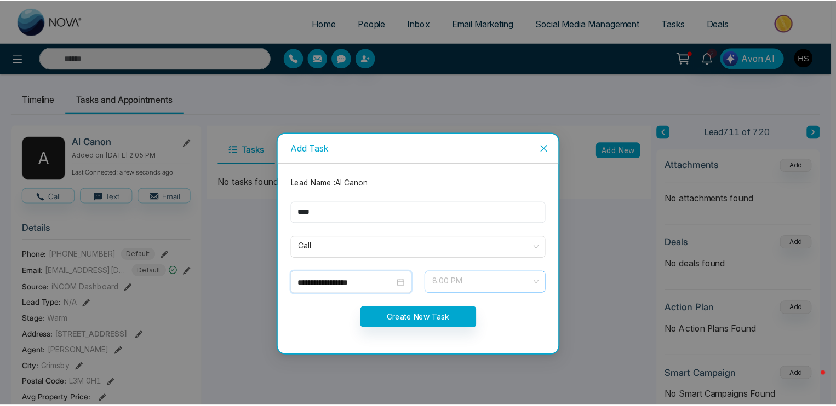
scroll to position [578, 0]
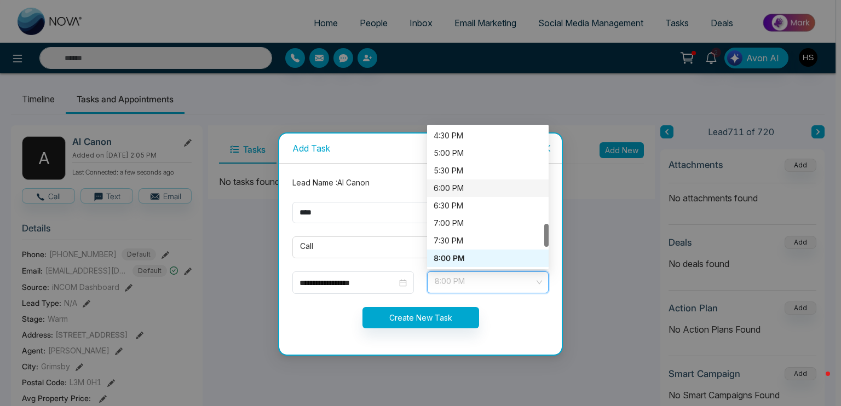
click at [462, 189] on div "6:00 PM" at bounding box center [488, 188] width 108 height 12
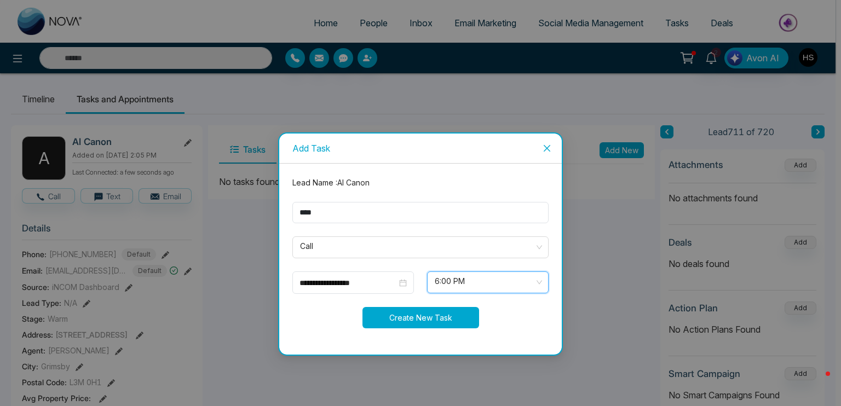
click at [422, 315] on button "Create New Task" at bounding box center [421, 317] width 117 height 21
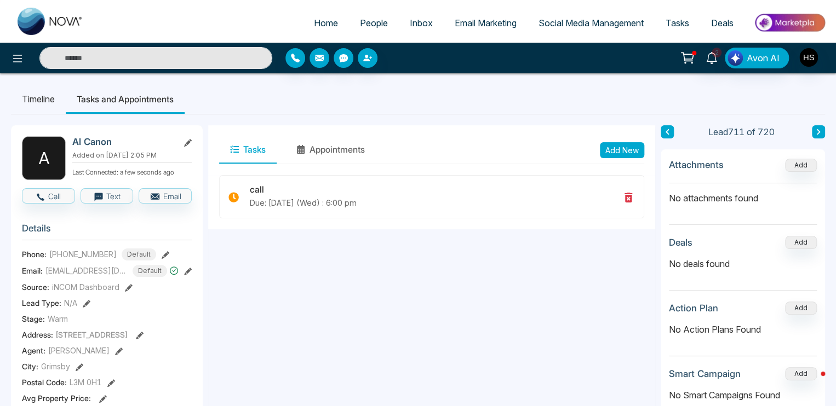
click at [212, 52] on input "text" at bounding box center [155, 58] width 233 height 22
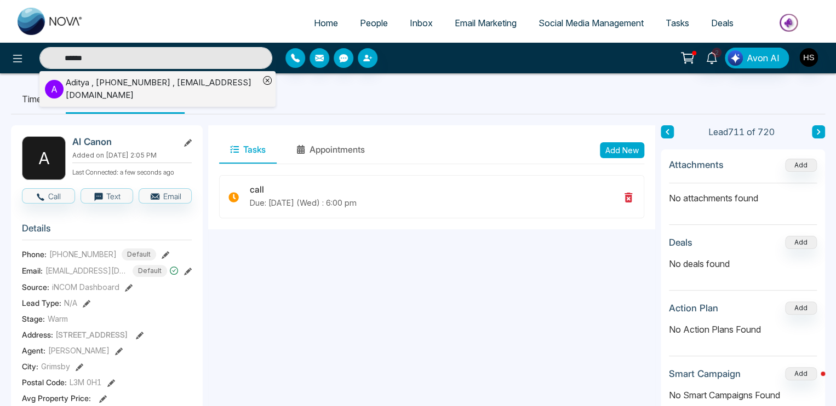
type input "******"
click at [196, 86] on div "[PERSON_NAME] , [PHONE_NUMBER] , [EMAIL_ADDRESS][DOMAIN_NAME]" at bounding box center [162, 89] width 193 height 25
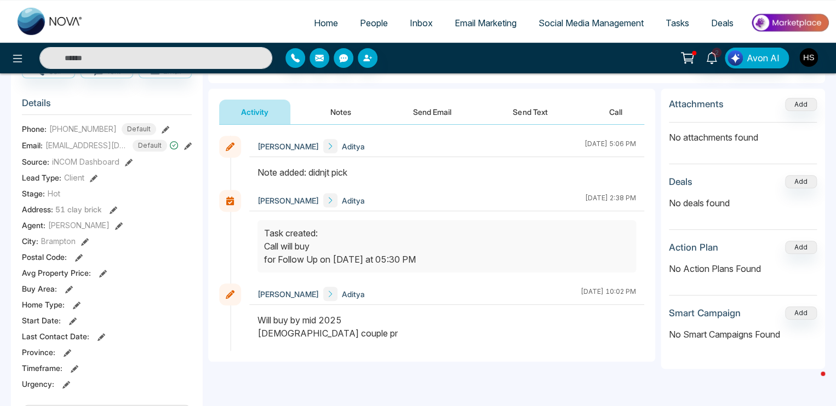
scroll to position [329, 0]
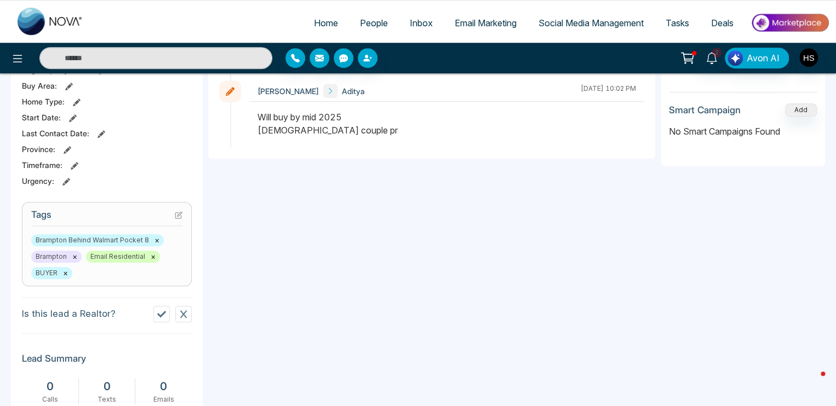
click at [107, 278] on div "Brampton Behind Walmart Pocket 8 × Brampton × Email Residential × BUYER ×" at bounding box center [106, 256] width 151 height 45
click at [180, 213] on icon at bounding box center [179, 215] width 8 height 8
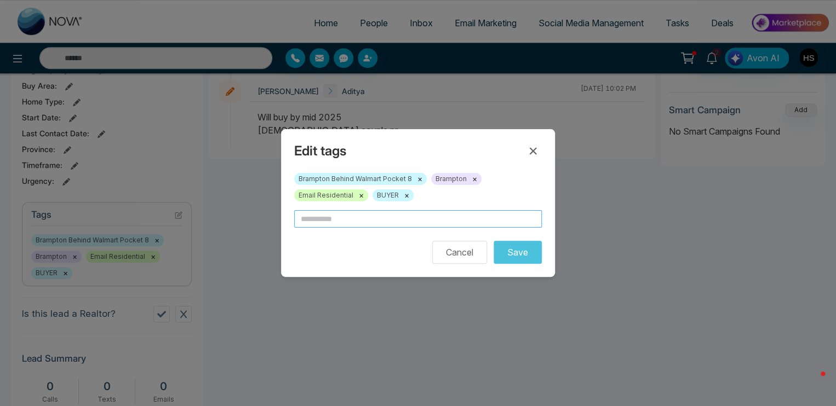
click at [336, 214] on input "text" at bounding box center [418, 219] width 248 height 18
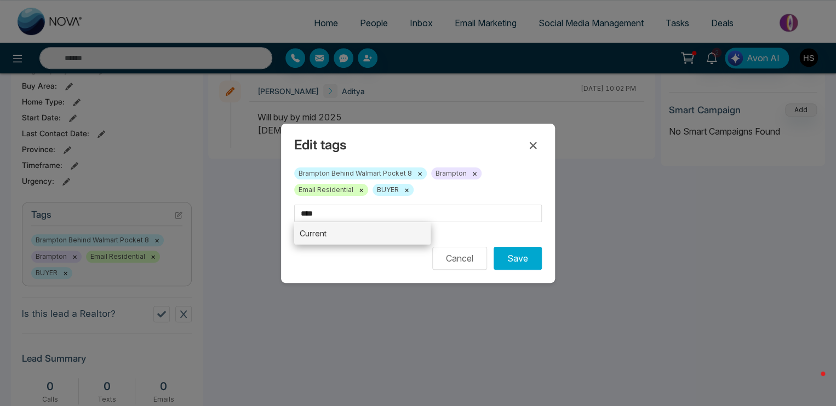
click at [335, 238] on li "Current" at bounding box center [362, 233] width 136 height 22
type input "*******"
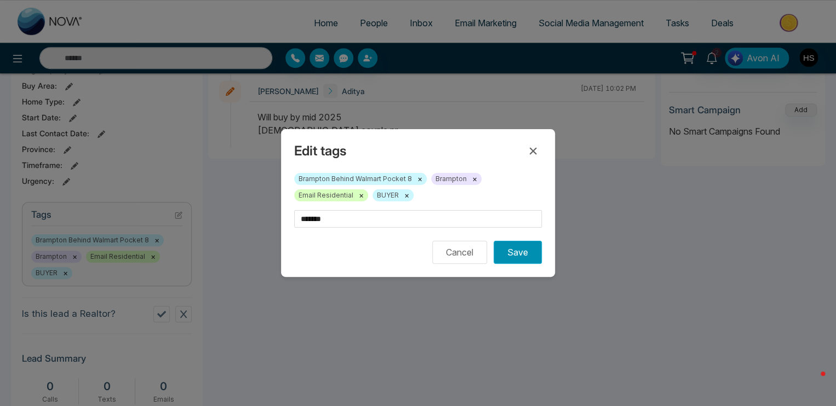
click at [513, 256] on button "Save" at bounding box center [517, 252] width 48 height 23
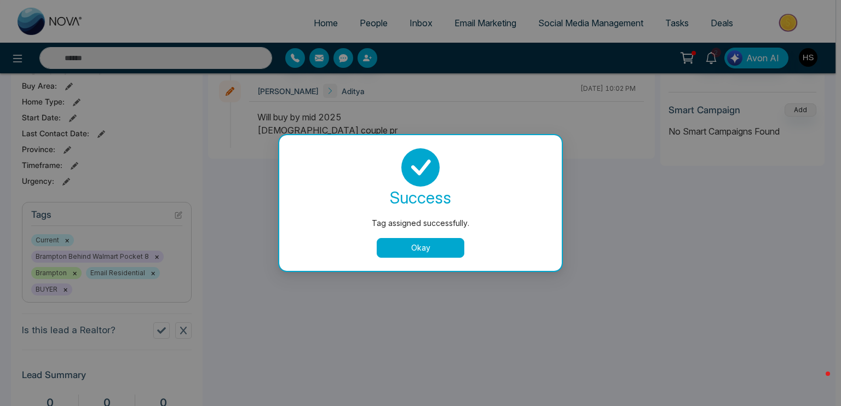
click at [407, 251] on button "Okay" at bounding box center [421, 248] width 88 height 20
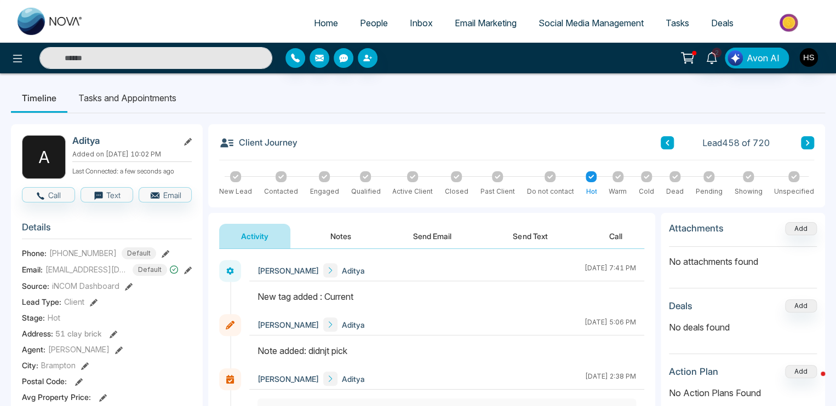
scroll to position [0, 0]
click at [157, 104] on li "Tasks and Appointments" at bounding box center [127, 99] width 120 height 30
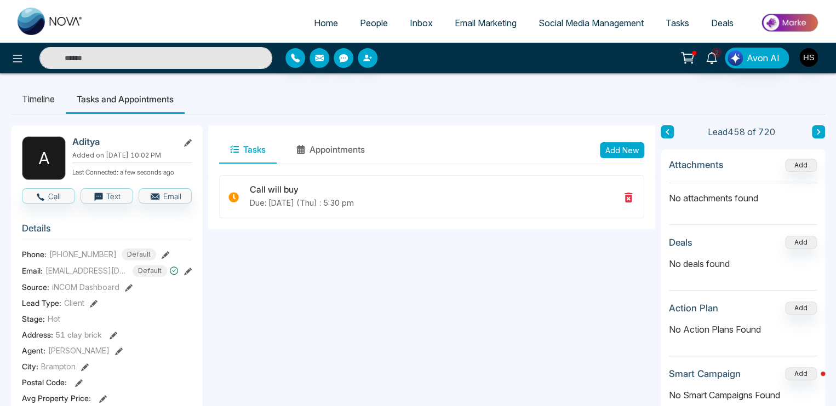
click at [156, 56] on input "text" at bounding box center [155, 58] width 233 height 22
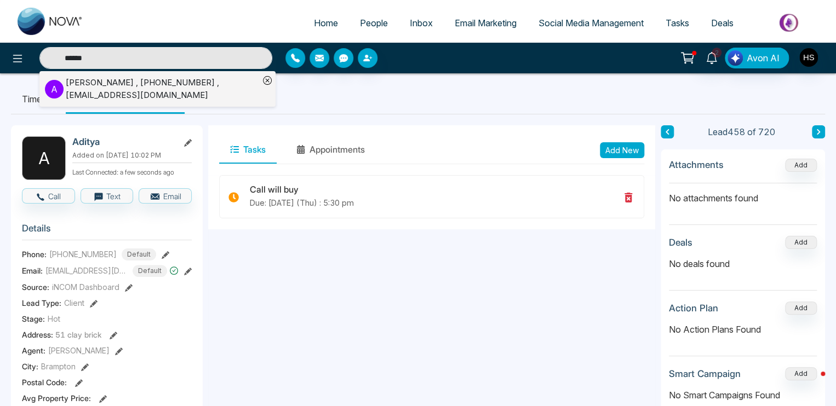
type input "******"
click at [136, 87] on div "[PERSON_NAME] , [PHONE_NUMBER] , [EMAIL_ADDRESS][DOMAIN_NAME]" at bounding box center [162, 89] width 193 height 25
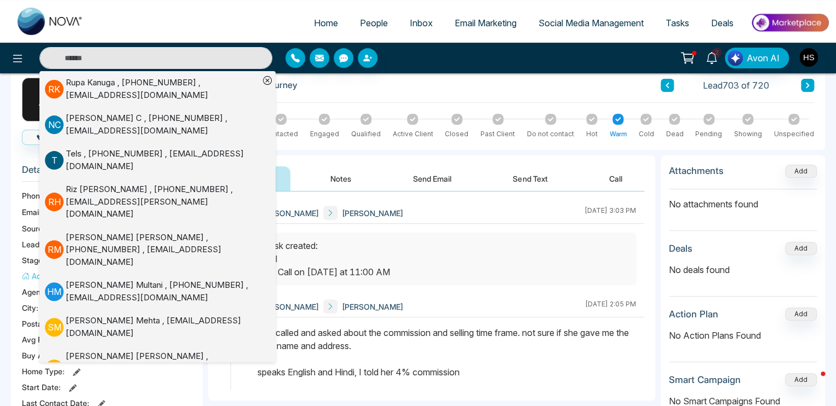
scroll to position [55, 0]
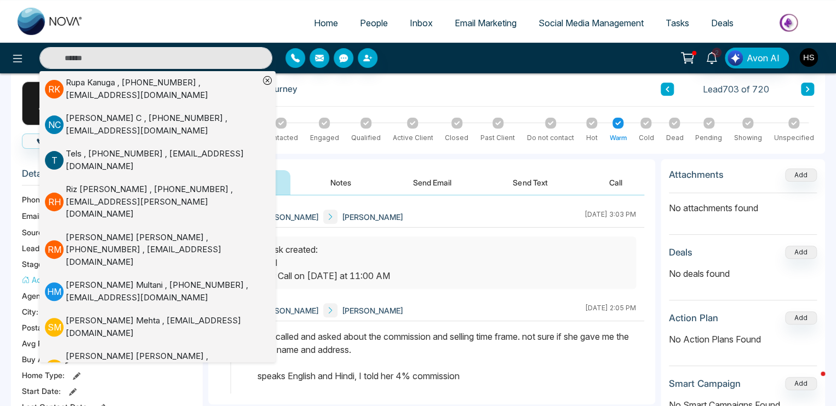
click at [340, 181] on button "Notes" at bounding box center [340, 182] width 65 height 25
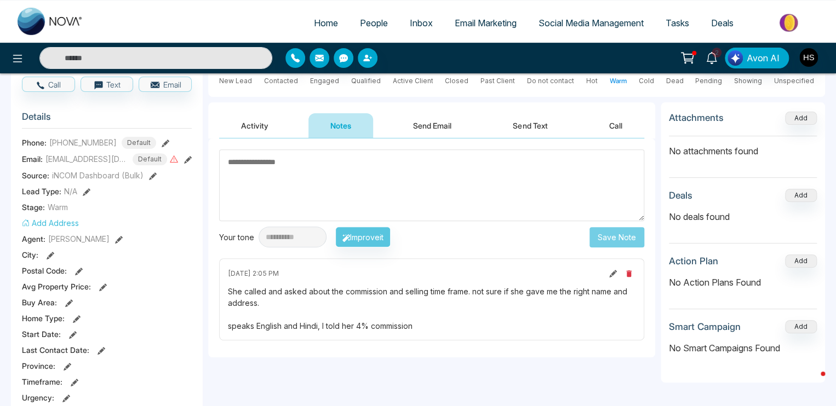
scroll to position [110, 0]
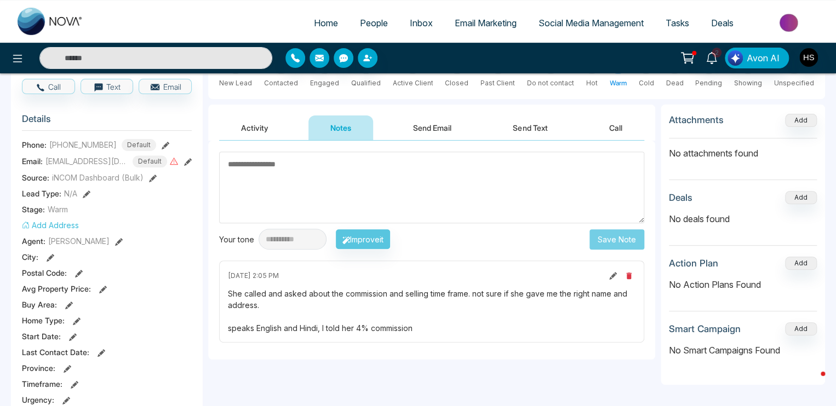
click at [445, 159] on textarea at bounding box center [431, 188] width 425 height 72
click at [425, 166] on textarea at bounding box center [431, 188] width 425 height 72
paste textarea "**********"
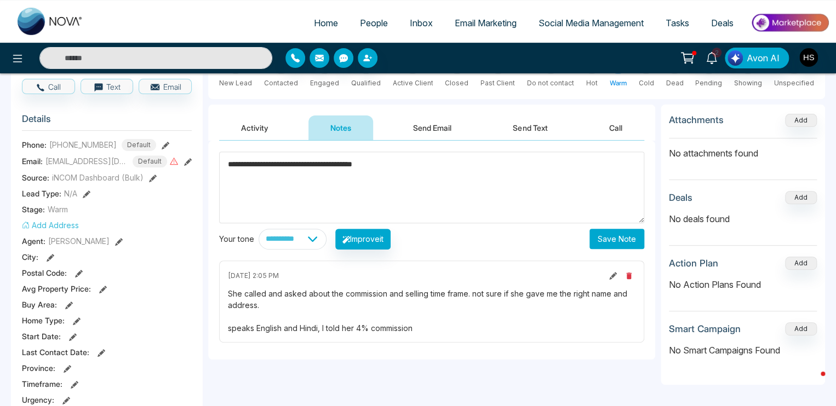
type textarea "**********"
click at [595, 236] on button "Save Note" at bounding box center [616, 239] width 55 height 20
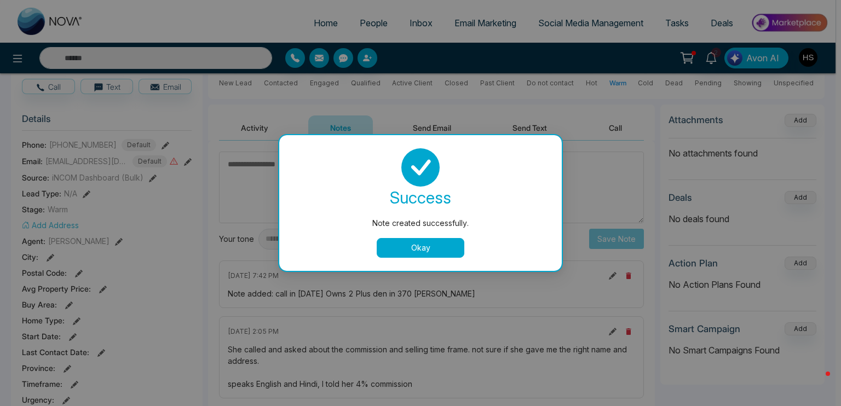
click at [444, 249] on button "Okay" at bounding box center [421, 248] width 88 height 20
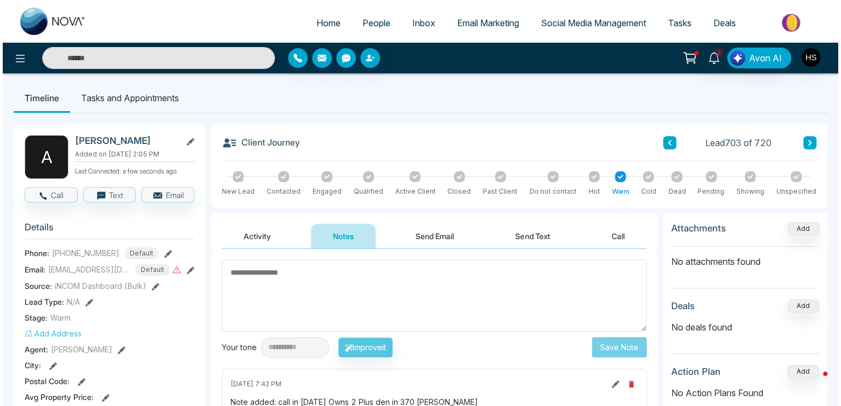
scroll to position [0, 0]
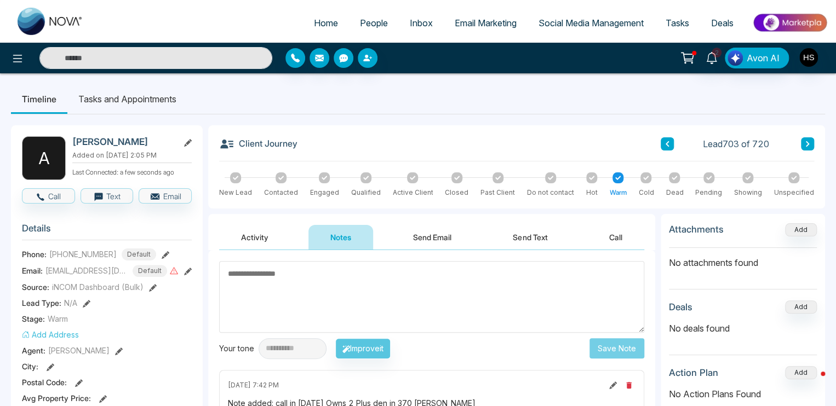
click at [429, 135] on div "Client Journey Lead 703 of 720 New Lead Contacted Engaged Qualified Active Clie…" at bounding box center [516, 166] width 617 height 83
click at [140, 100] on li "Tasks and Appointments" at bounding box center [127, 99] width 120 height 30
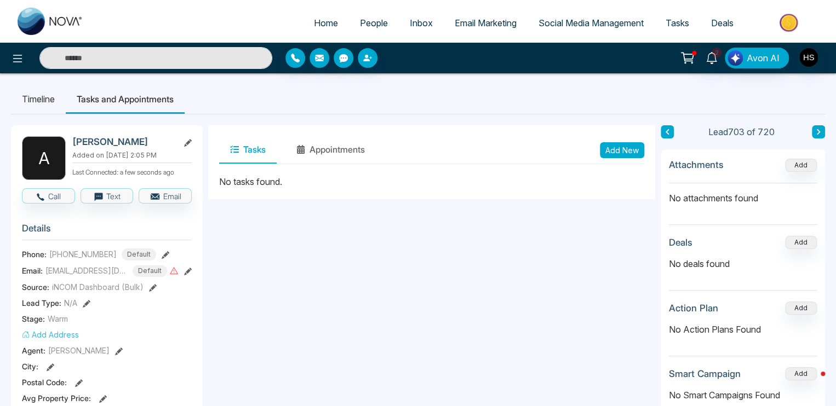
click at [613, 145] on button "Add New" at bounding box center [622, 150] width 44 height 16
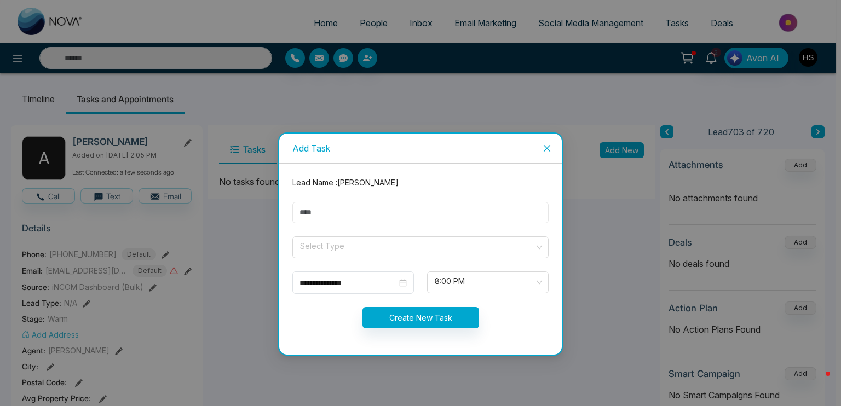
click at [383, 220] on input "text" at bounding box center [420, 212] width 256 height 21
type input "****"
click at [369, 256] on span at bounding box center [416, 247] width 235 height 21
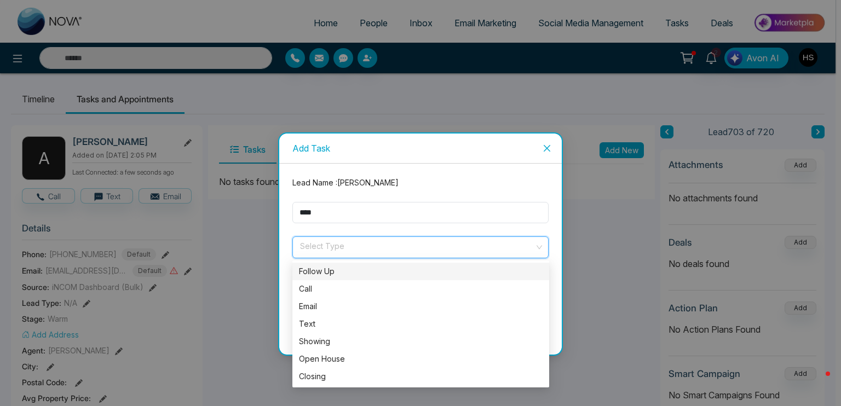
click at [355, 277] on div "Follow Up" at bounding box center [421, 272] width 244 height 12
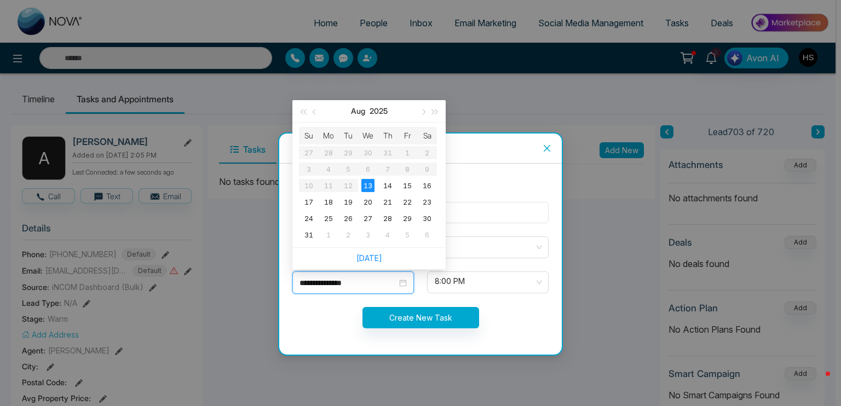
click at [348, 283] on input "**********" at bounding box center [348, 283] width 97 height 12
type input "**********"
click at [334, 201] on div "18" at bounding box center [328, 201] width 13 height 13
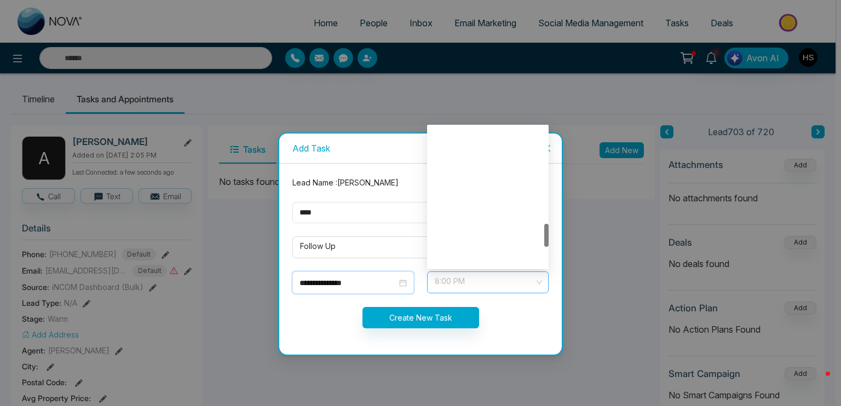
click at [448, 278] on span "8:00 PM" at bounding box center [488, 282] width 106 height 19
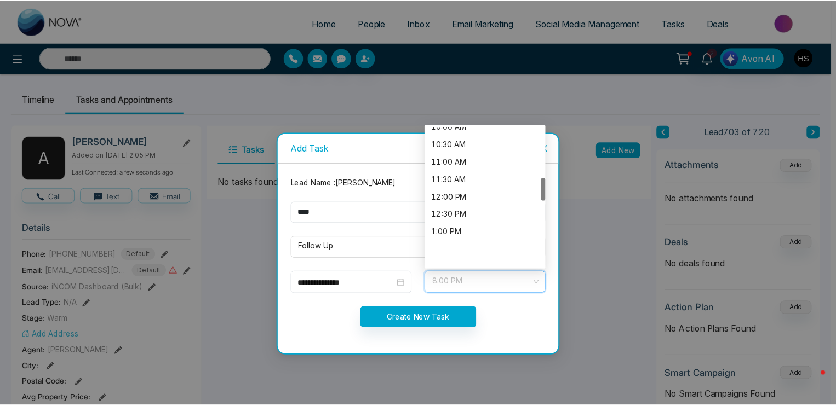
scroll to position [304, 0]
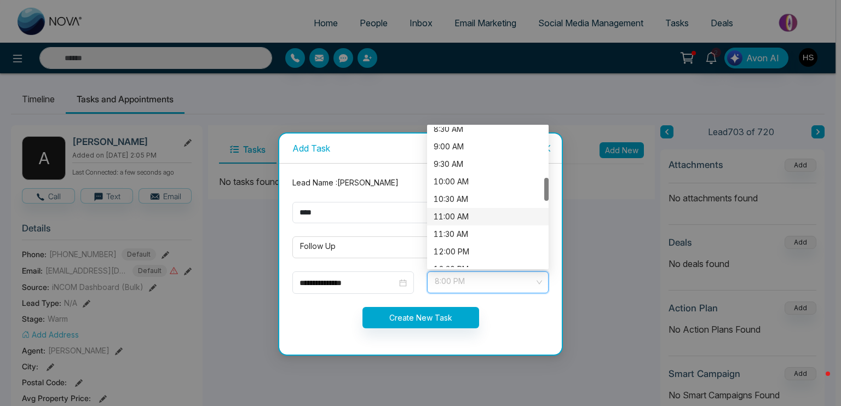
click at [470, 220] on div "11:00 AM" at bounding box center [488, 217] width 108 height 12
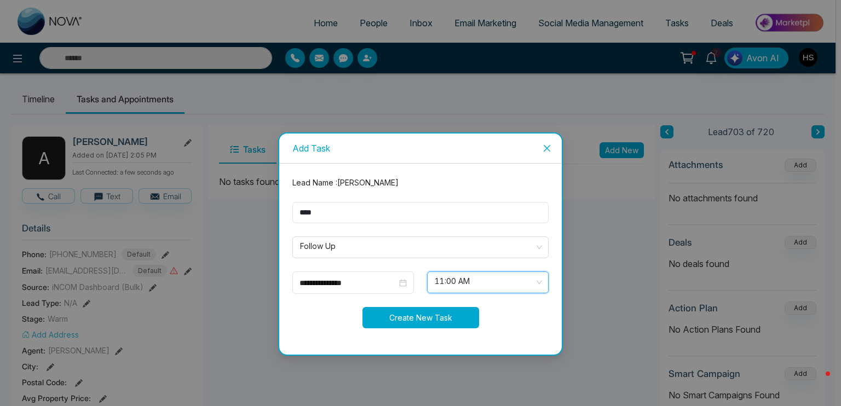
click at [453, 315] on button "Create New Task" at bounding box center [421, 317] width 117 height 21
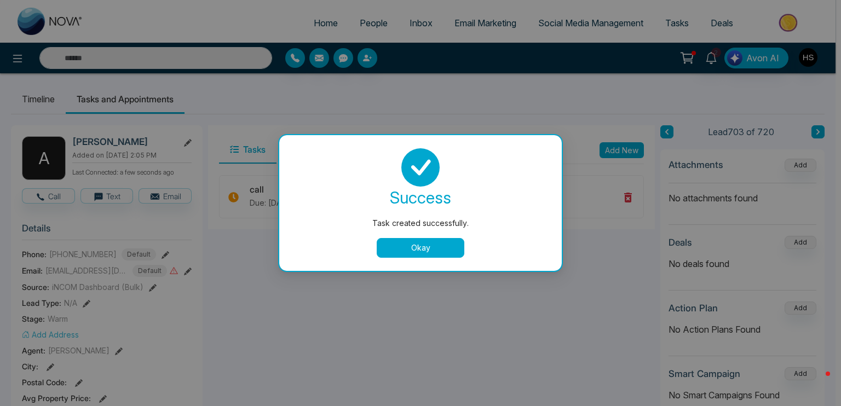
click at [414, 243] on button "Okay" at bounding box center [421, 248] width 88 height 20
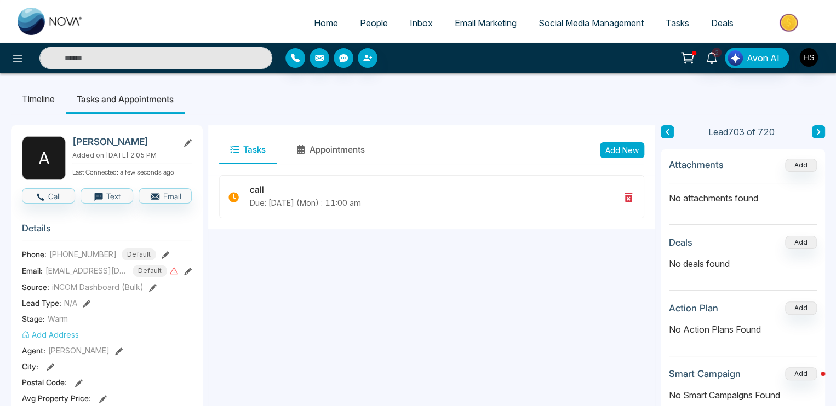
click at [154, 63] on input "text" at bounding box center [155, 58] width 233 height 22
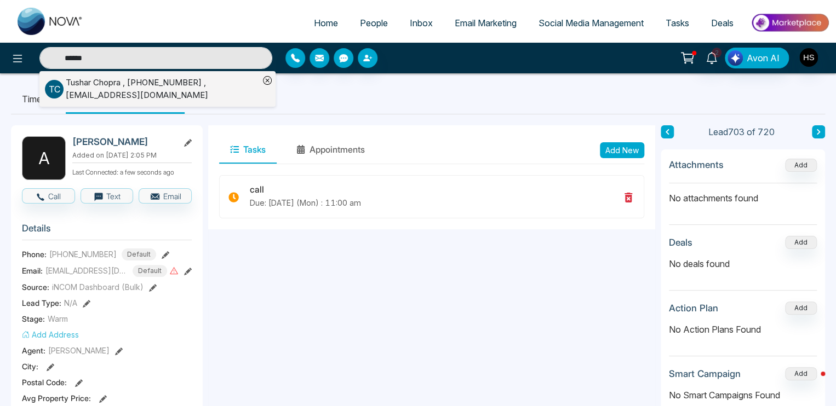
type input "******"
click at [115, 84] on div "[PERSON_NAME] , [PHONE_NUMBER] , [EMAIL_ADDRESS][DOMAIN_NAME]" at bounding box center [162, 89] width 193 height 25
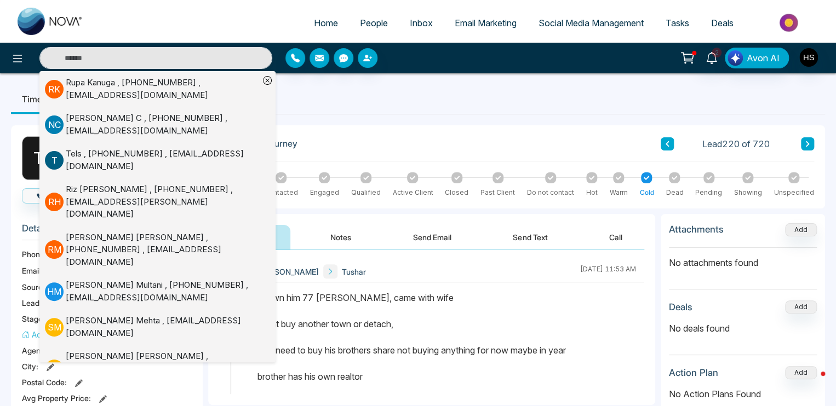
click at [336, 109] on ul "Timeline Tasks and Appointments" at bounding box center [418, 99] width 814 height 30
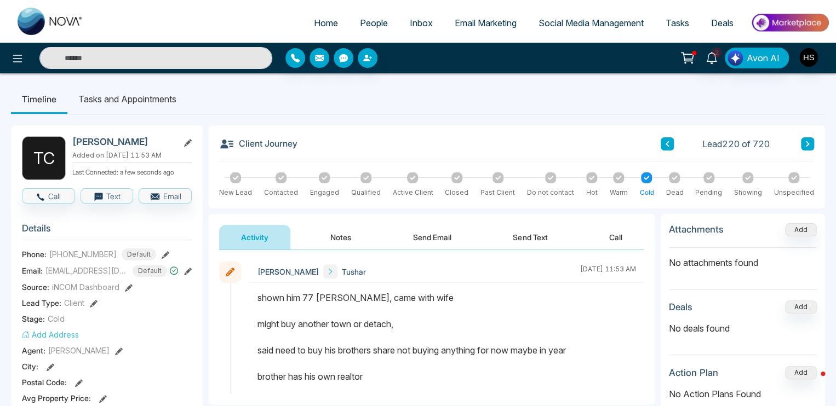
click at [190, 141] on icon at bounding box center [188, 143] width 8 height 8
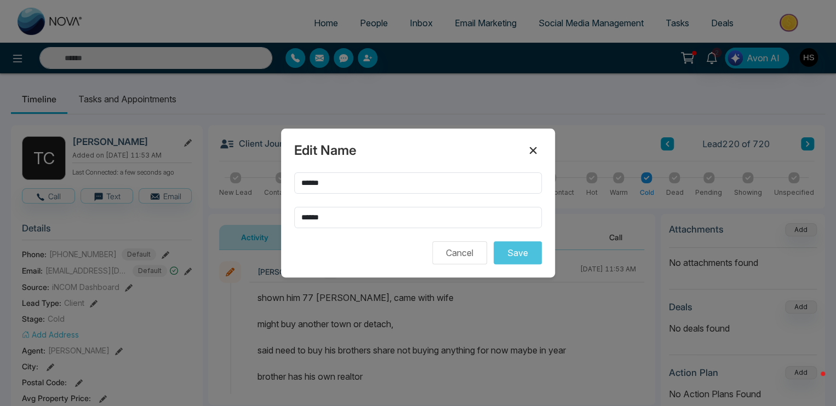
click at [530, 148] on icon at bounding box center [533, 150] width 7 height 7
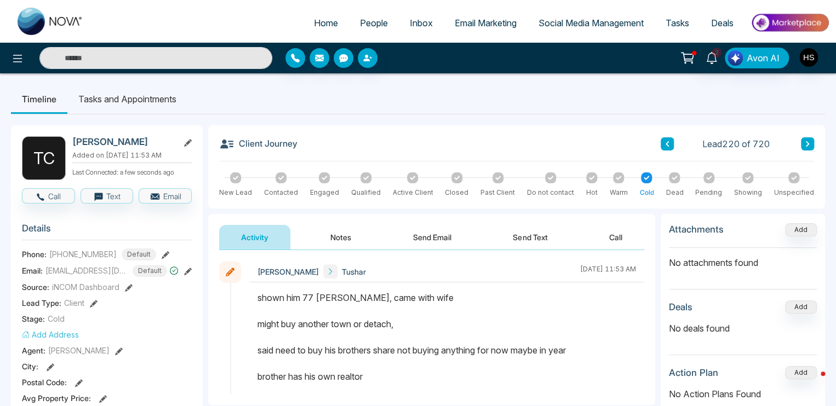
click at [338, 235] on button "Notes" at bounding box center [340, 237] width 65 height 25
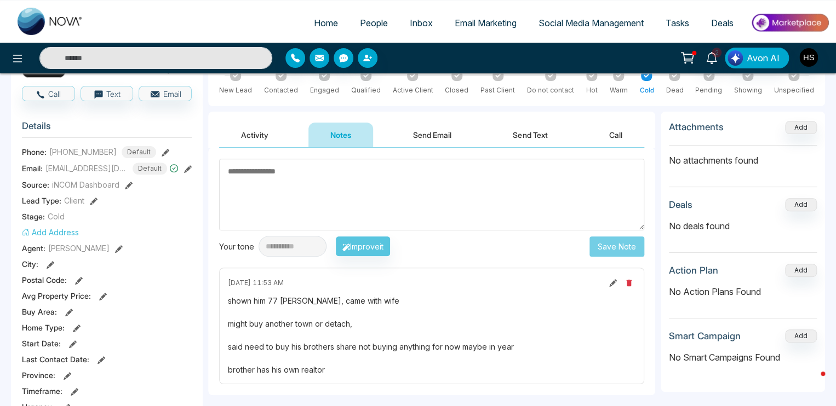
scroll to position [110, 0]
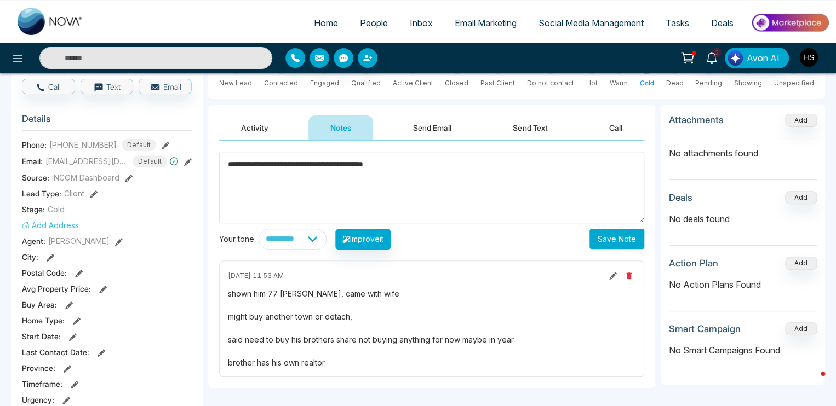
type textarea "**********"
click at [634, 242] on button "Save Note" at bounding box center [616, 239] width 55 height 20
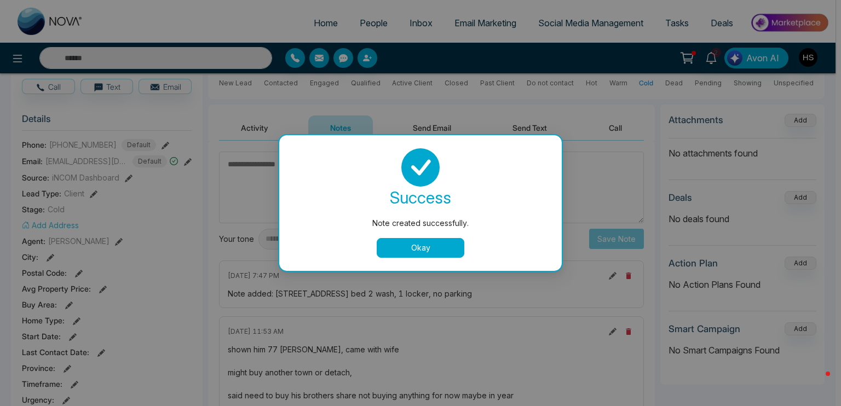
click at [447, 247] on button "Okay" at bounding box center [421, 248] width 88 height 20
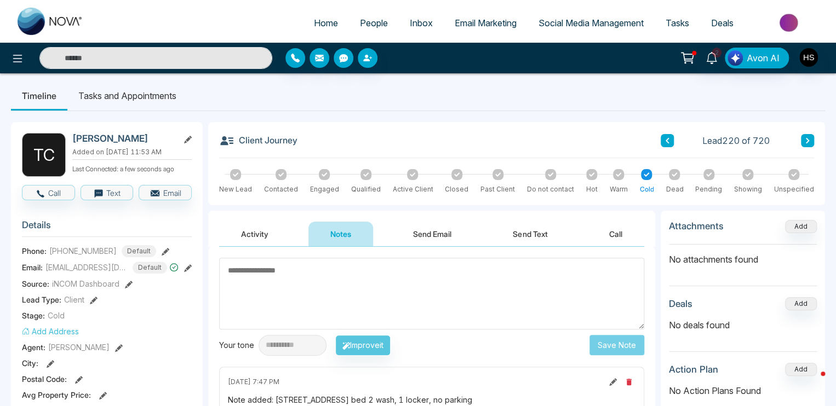
scroll to position [0, 0]
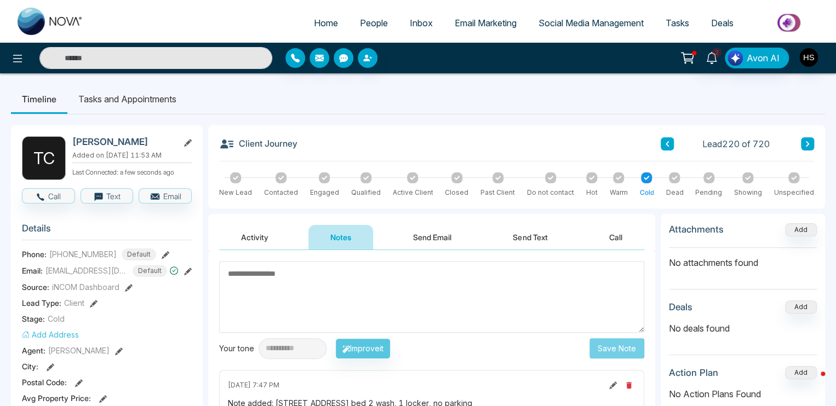
click at [457, 108] on ul "Timeline Tasks and Appointments" at bounding box center [418, 99] width 814 height 30
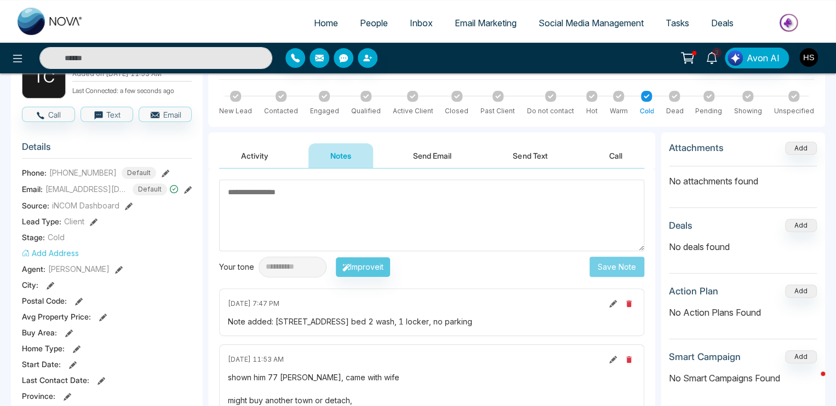
scroll to position [110, 0]
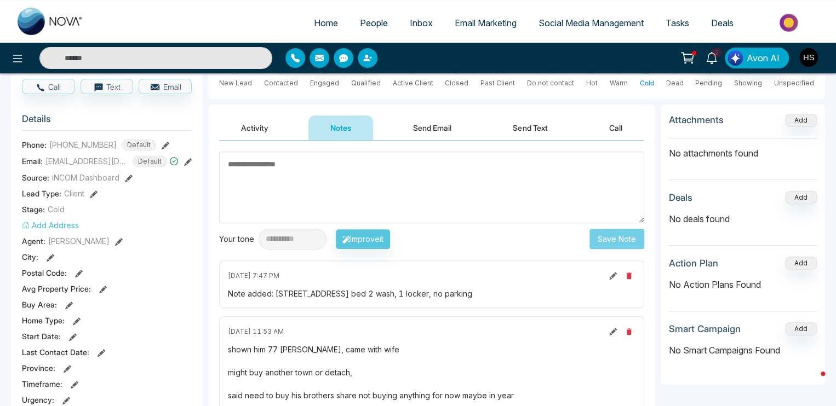
click at [348, 193] on textarea at bounding box center [431, 188] width 425 height 72
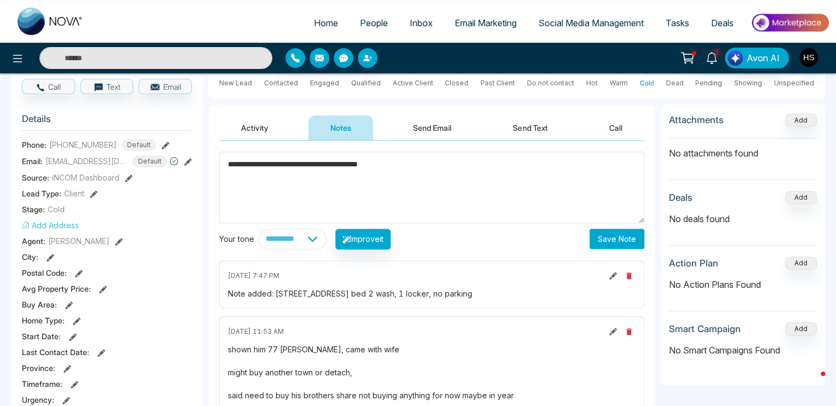
type textarea "**********"
click at [614, 238] on button "Save Note" at bounding box center [616, 239] width 55 height 20
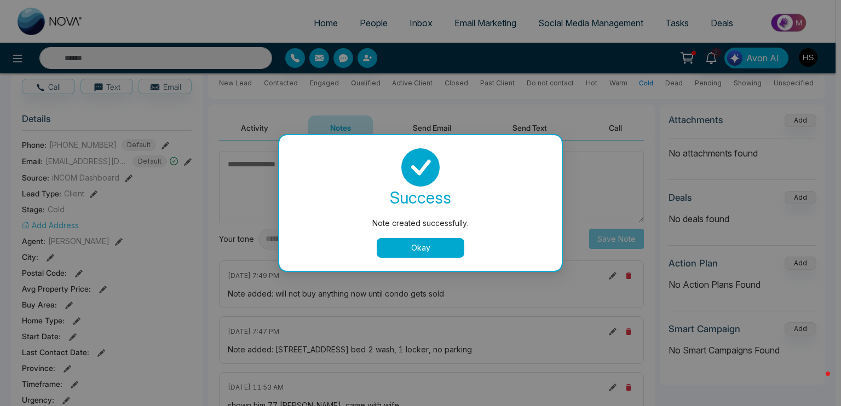
click at [418, 248] on button "Okay" at bounding box center [421, 248] width 88 height 20
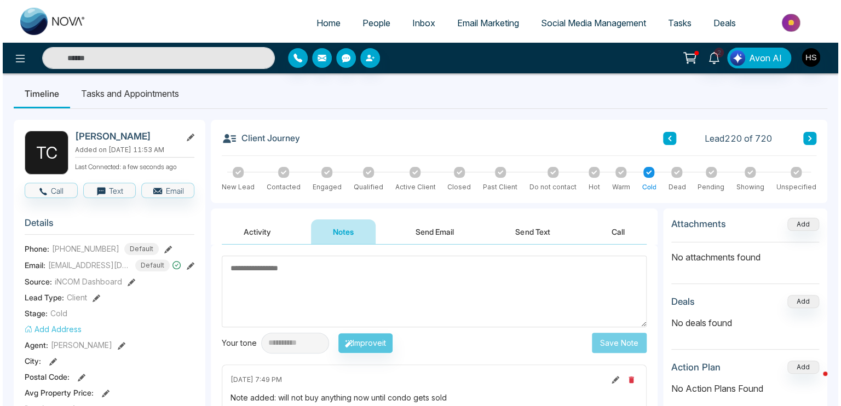
scroll to position [0, 0]
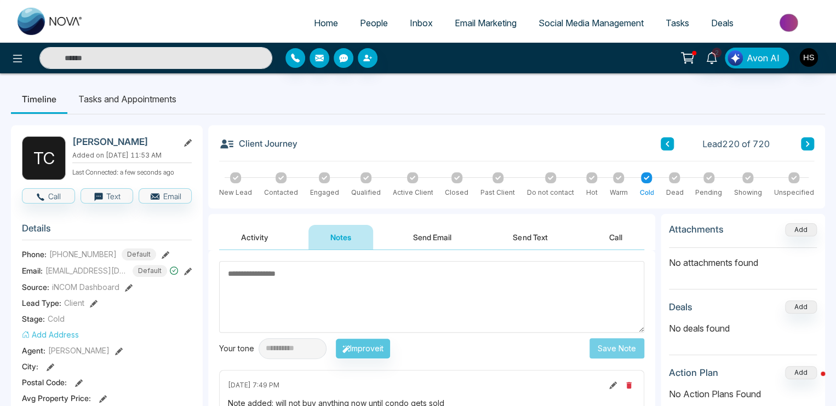
drag, startPoint x: 125, startPoint y: 100, endPoint x: 193, endPoint y: 148, distance: 82.5
click at [125, 100] on li "Tasks and Appointments" at bounding box center [127, 99] width 120 height 30
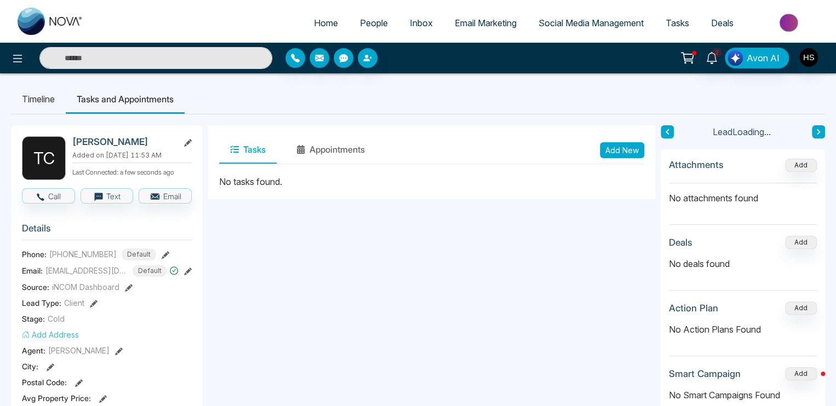
click at [609, 144] on button "Add New" at bounding box center [622, 150] width 44 height 16
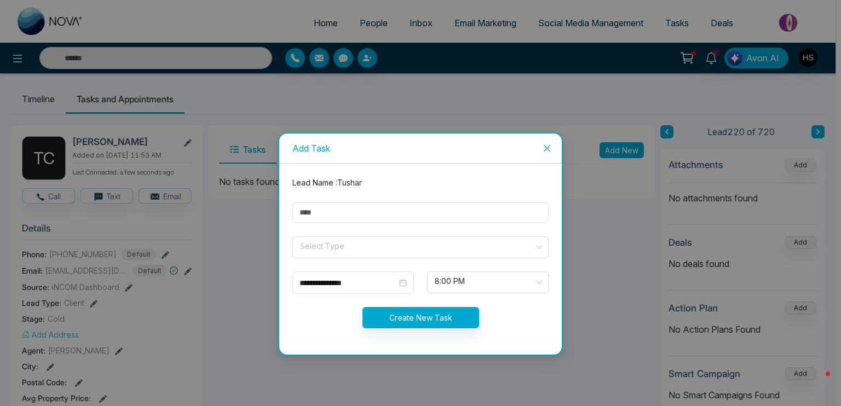
click at [361, 225] on form "**********" at bounding box center [420, 259] width 269 height 165
click at [361, 214] on input "text" at bounding box center [420, 212] width 256 height 21
type input "****"
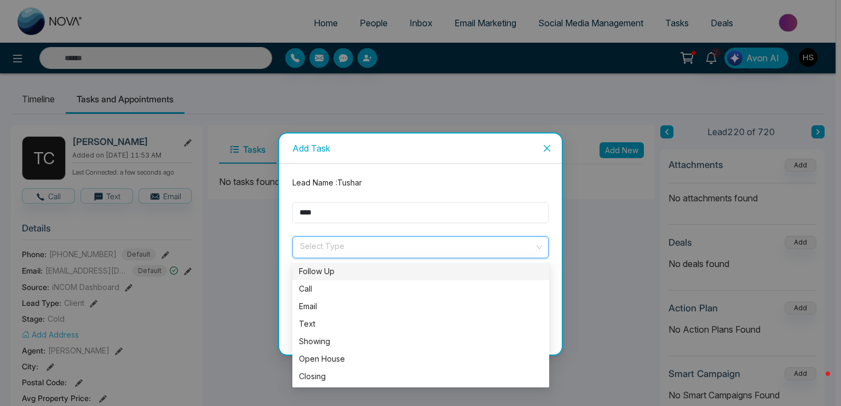
click at [353, 252] on input "search" at bounding box center [416, 245] width 235 height 16
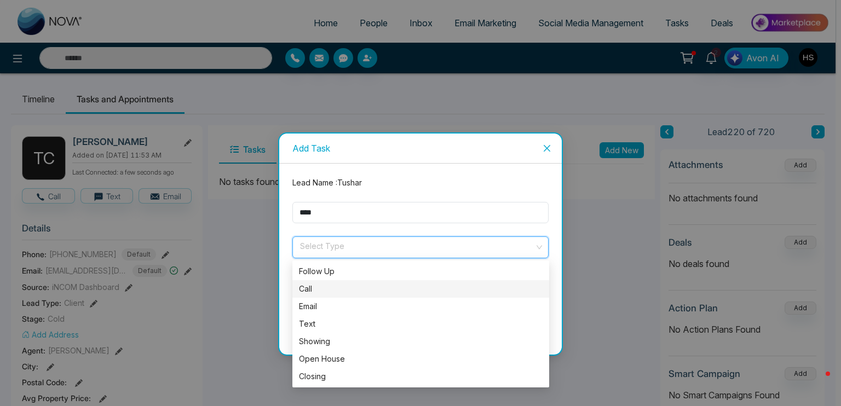
click at [342, 289] on div "Call" at bounding box center [421, 289] width 244 height 12
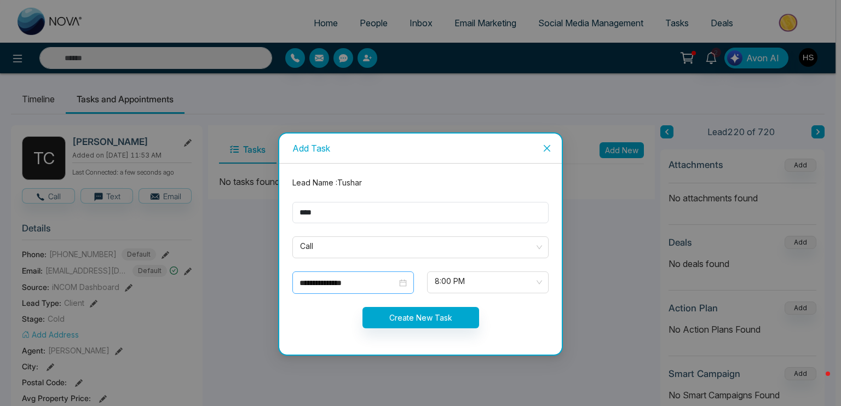
click at [339, 275] on div "**********" at bounding box center [353, 283] width 122 height 22
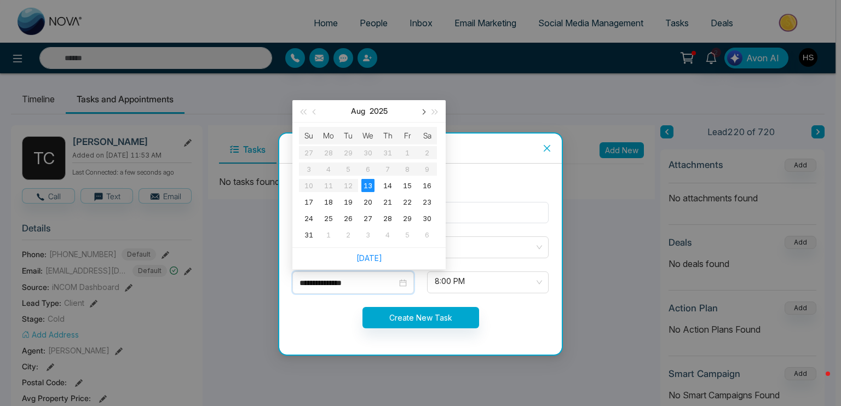
click at [423, 113] on span "button" at bounding box center [422, 112] width 5 height 5
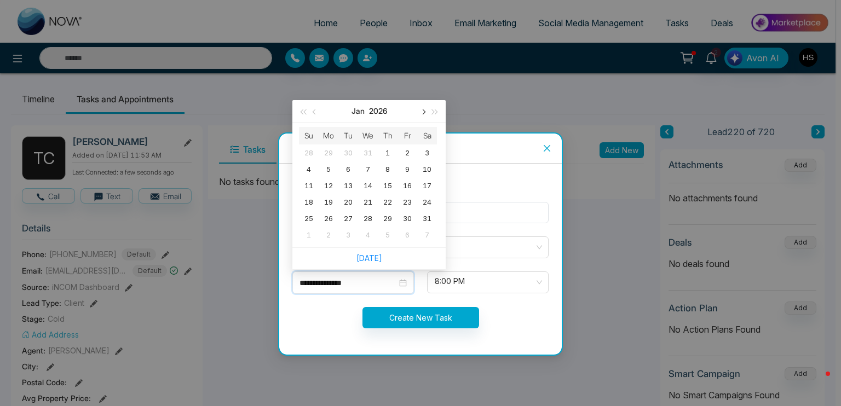
click at [423, 113] on span "button" at bounding box center [422, 112] width 5 height 5
type input "**********"
click at [372, 186] on div "18" at bounding box center [367, 185] width 13 height 13
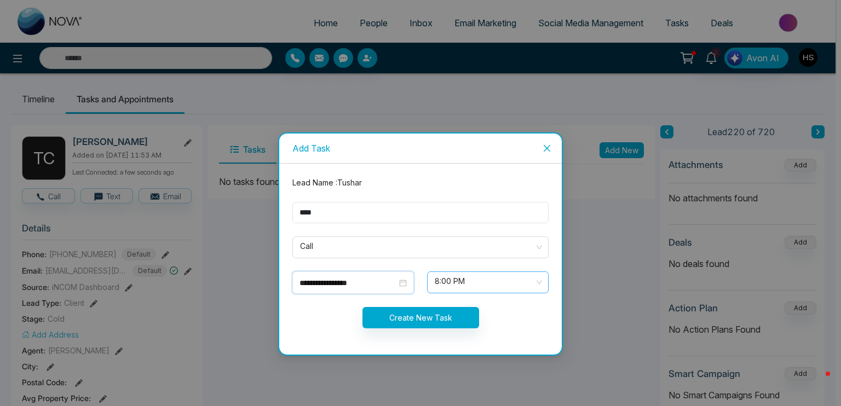
click at [447, 286] on span "8:00 PM" at bounding box center [488, 282] width 106 height 19
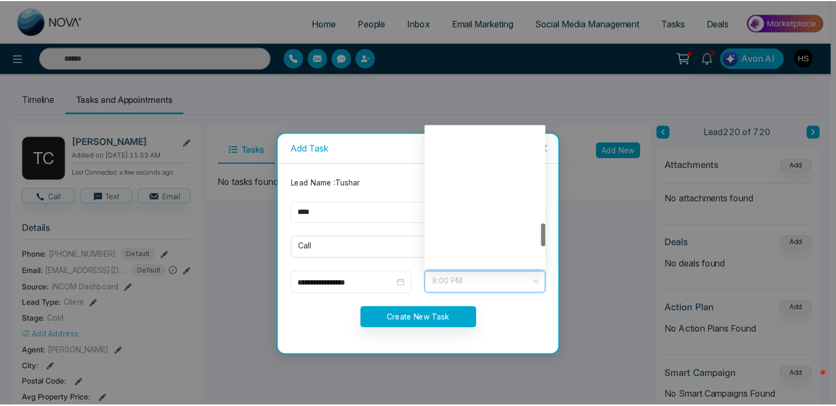
scroll to position [578, 0]
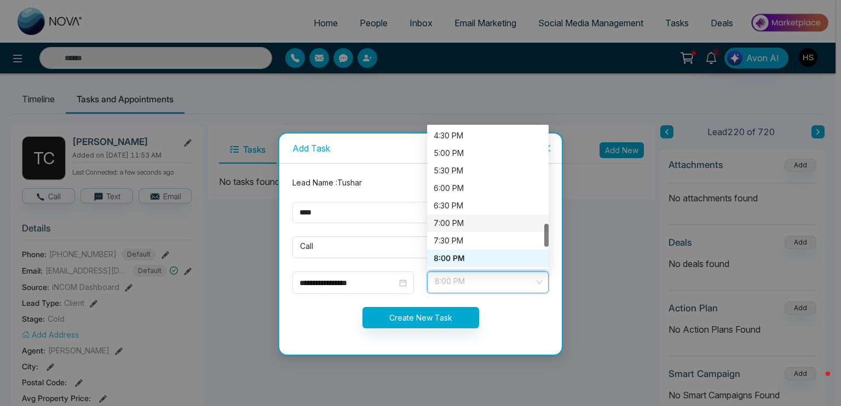
click at [462, 218] on div "7:00 PM" at bounding box center [488, 223] width 108 height 12
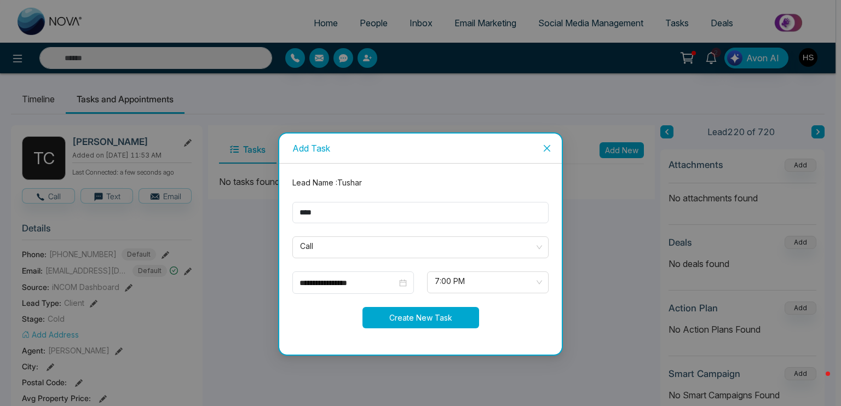
click at [434, 319] on button "Create New Task" at bounding box center [421, 317] width 117 height 21
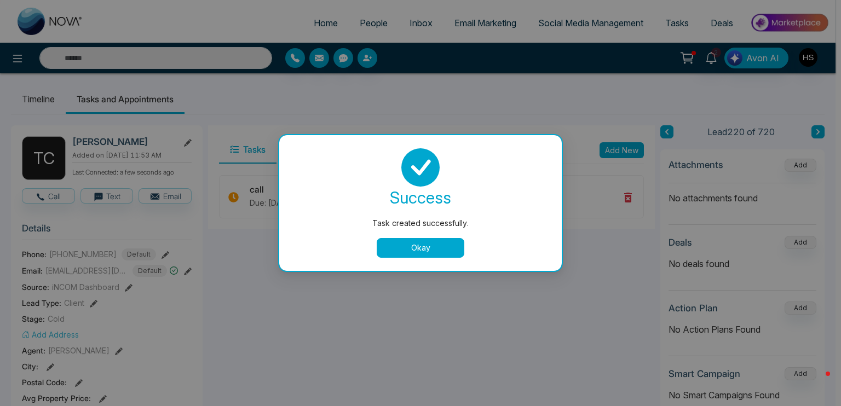
drag, startPoint x: 430, startPoint y: 247, endPoint x: 446, endPoint y: 292, distance: 47.4
click at [429, 248] on button "Okay" at bounding box center [421, 248] width 88 height 20
